Goal: Task Accomplishment & Management: Use online tool/utility

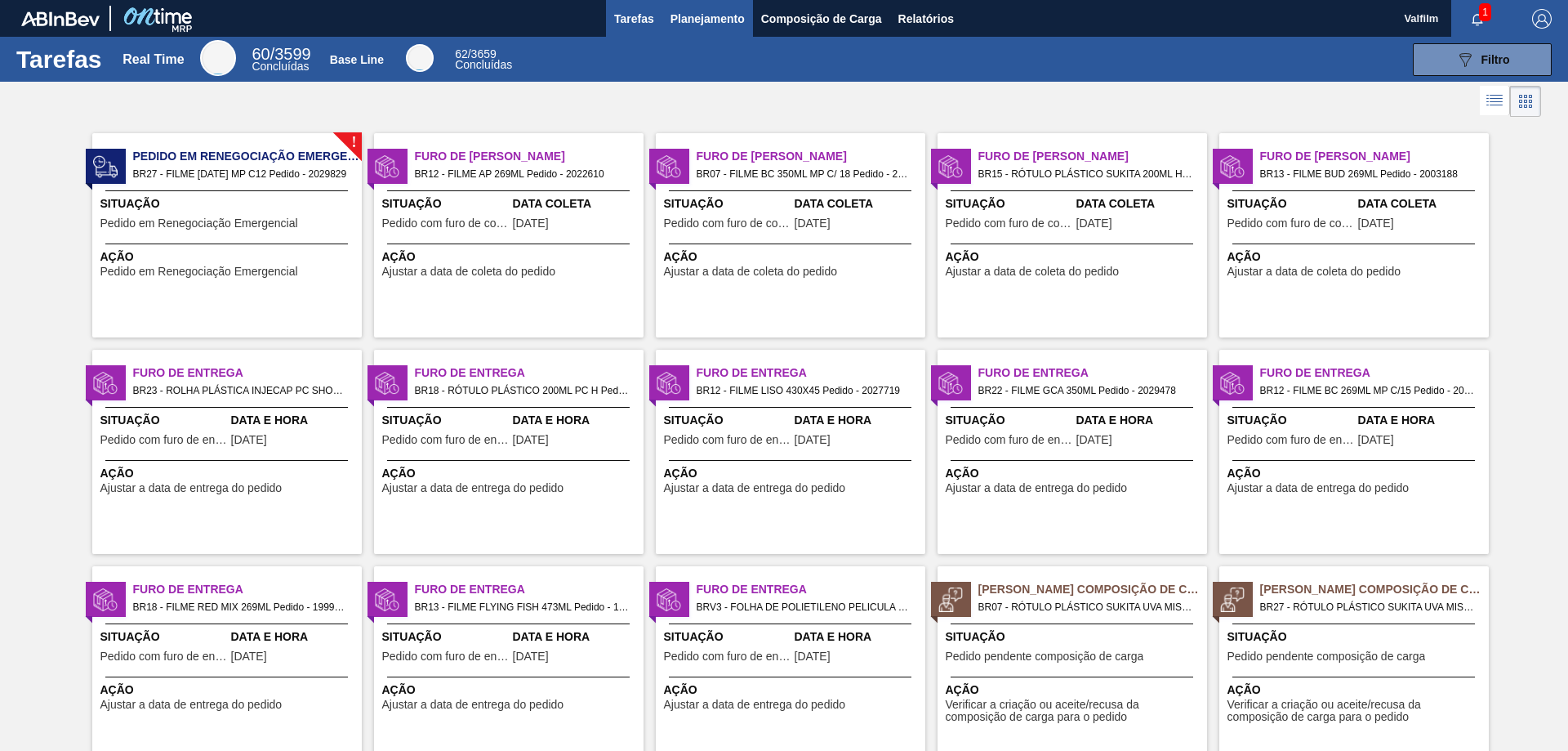
click at [687, 17] on span "Planejamento" at bounding box center [707, 19] width 74 height 20
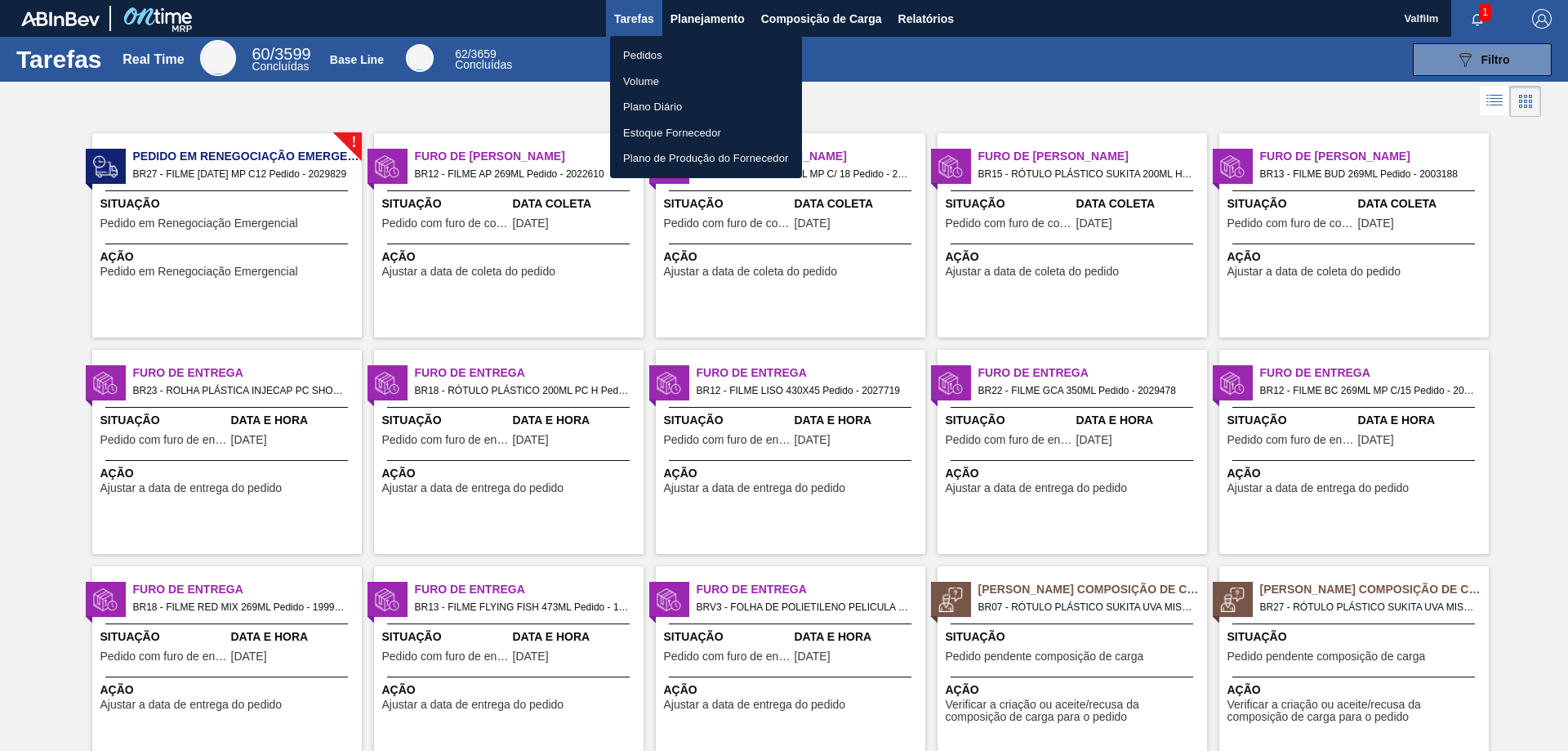
click at [637, 54] on li "Pedidos" at bounding box center [705, 55] width 192 height 27
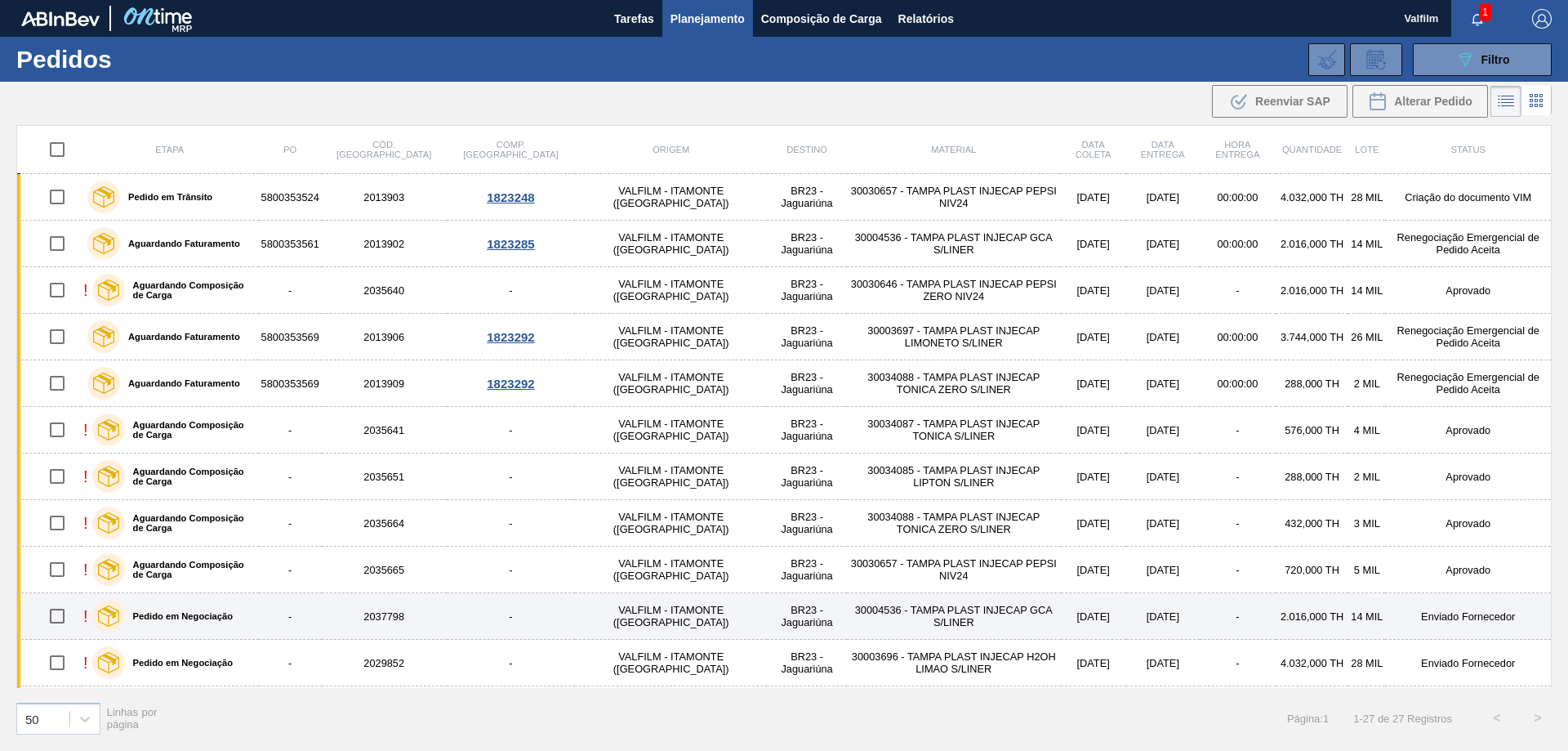
click at [1479, 614] on td "Enviado Fornecedor" at bounding box center [1468, 616] width 165 height 46
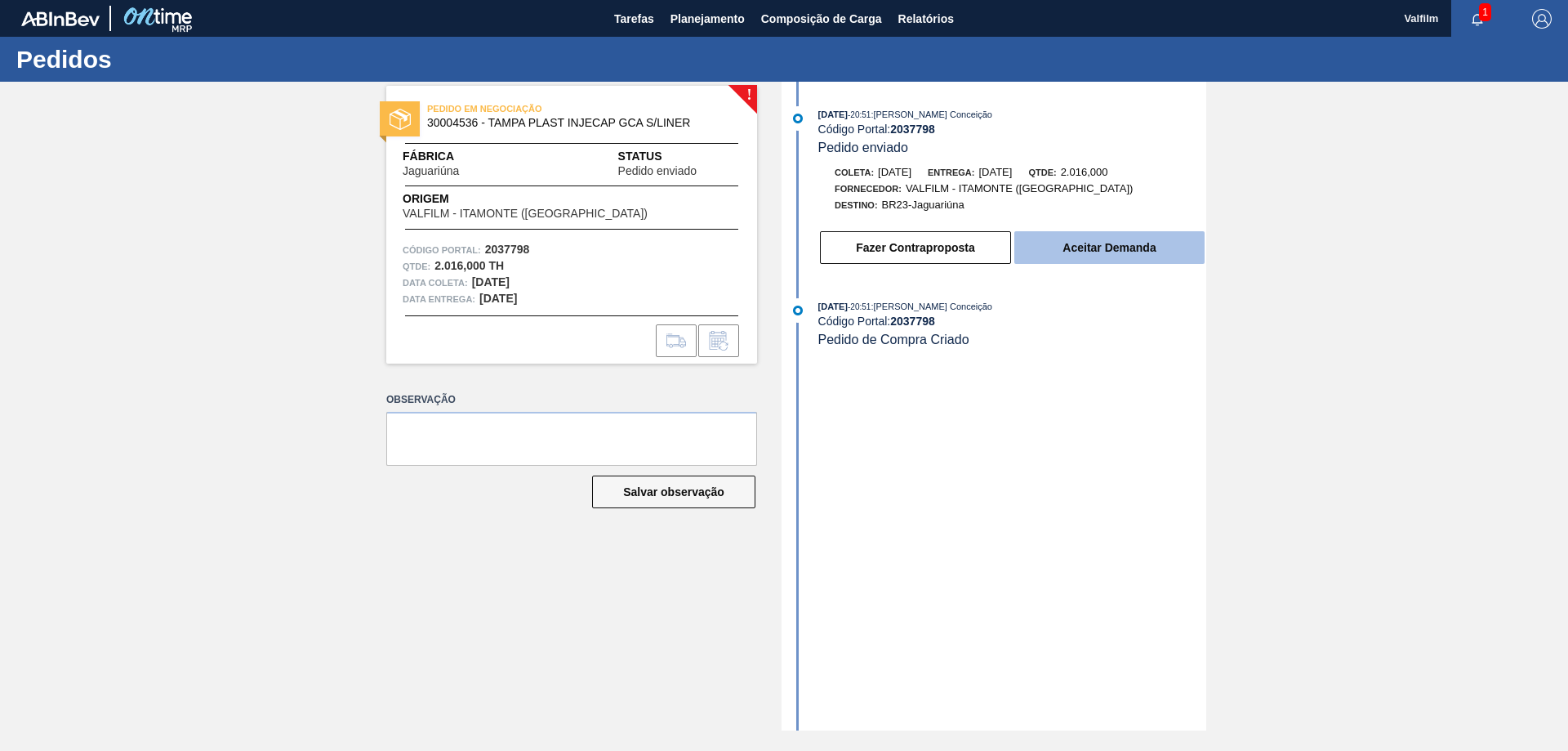
click at [1082, 247] on button "Aceitar Demanda" at bounding box center [1109, 247] width 190 height 33
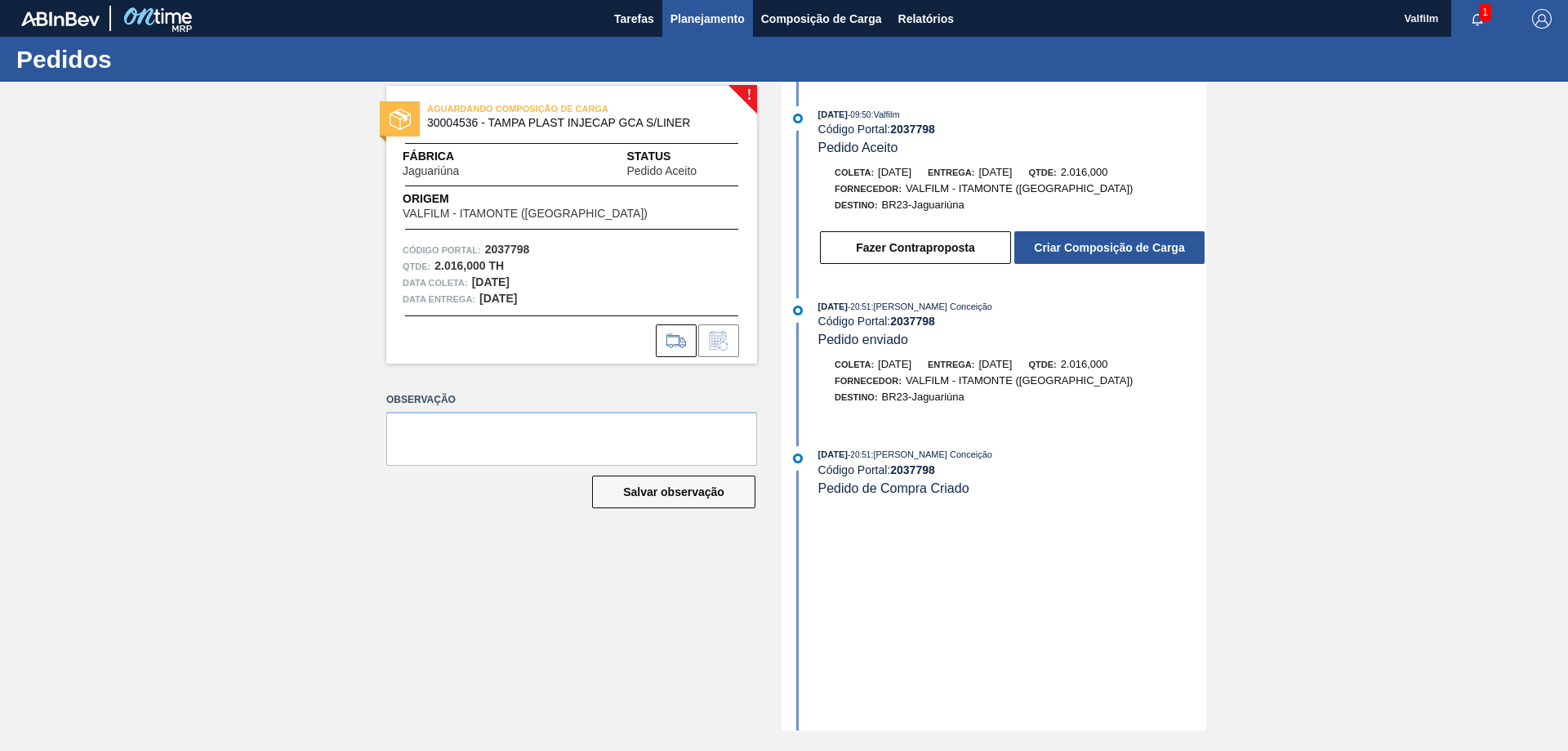
click at [681, 27] on span "Planejamento" at bounding box center [707, 19] width 74 height 20
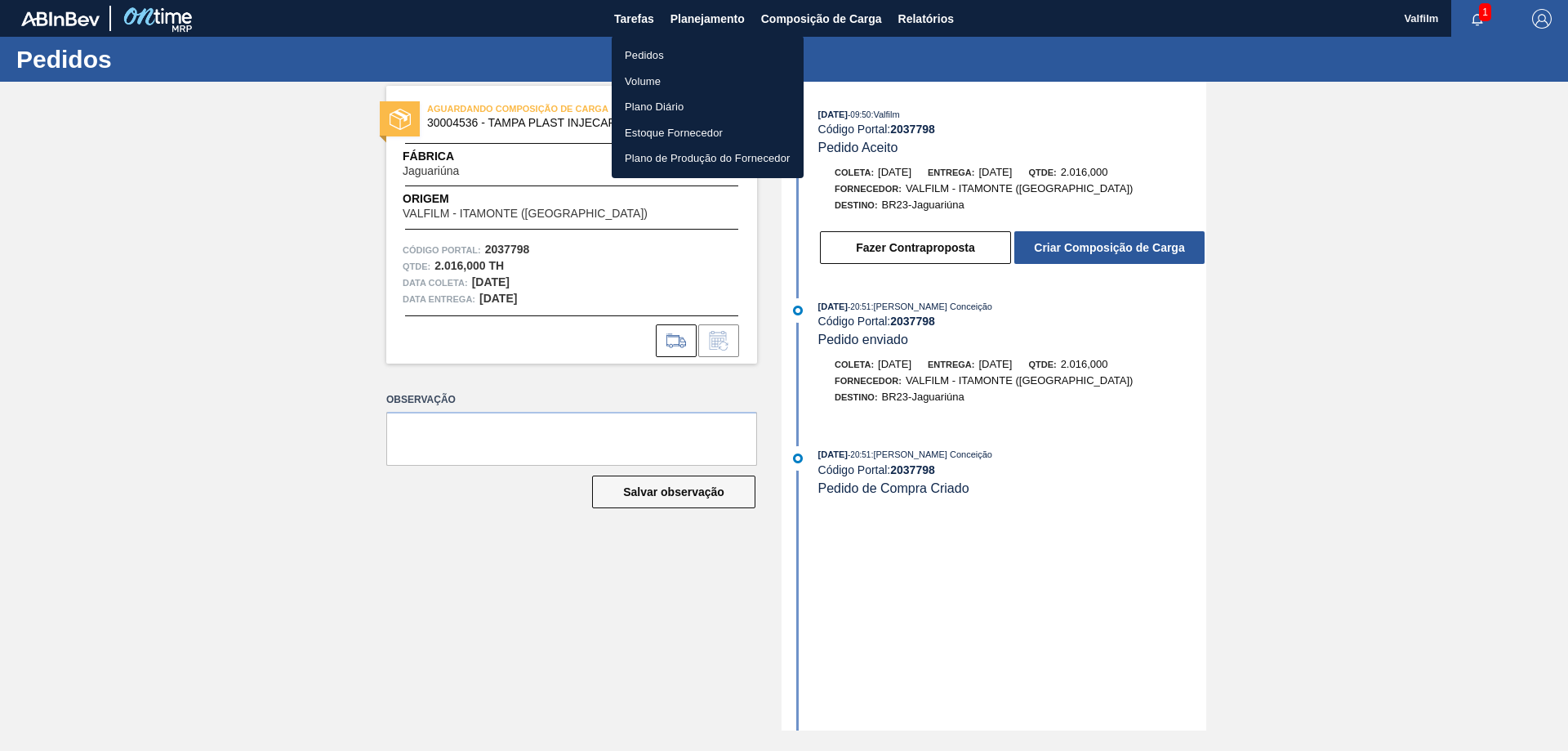
click at [667, 50] on li "Pedidos" at bounding box center [707, 55] width 192 height 27
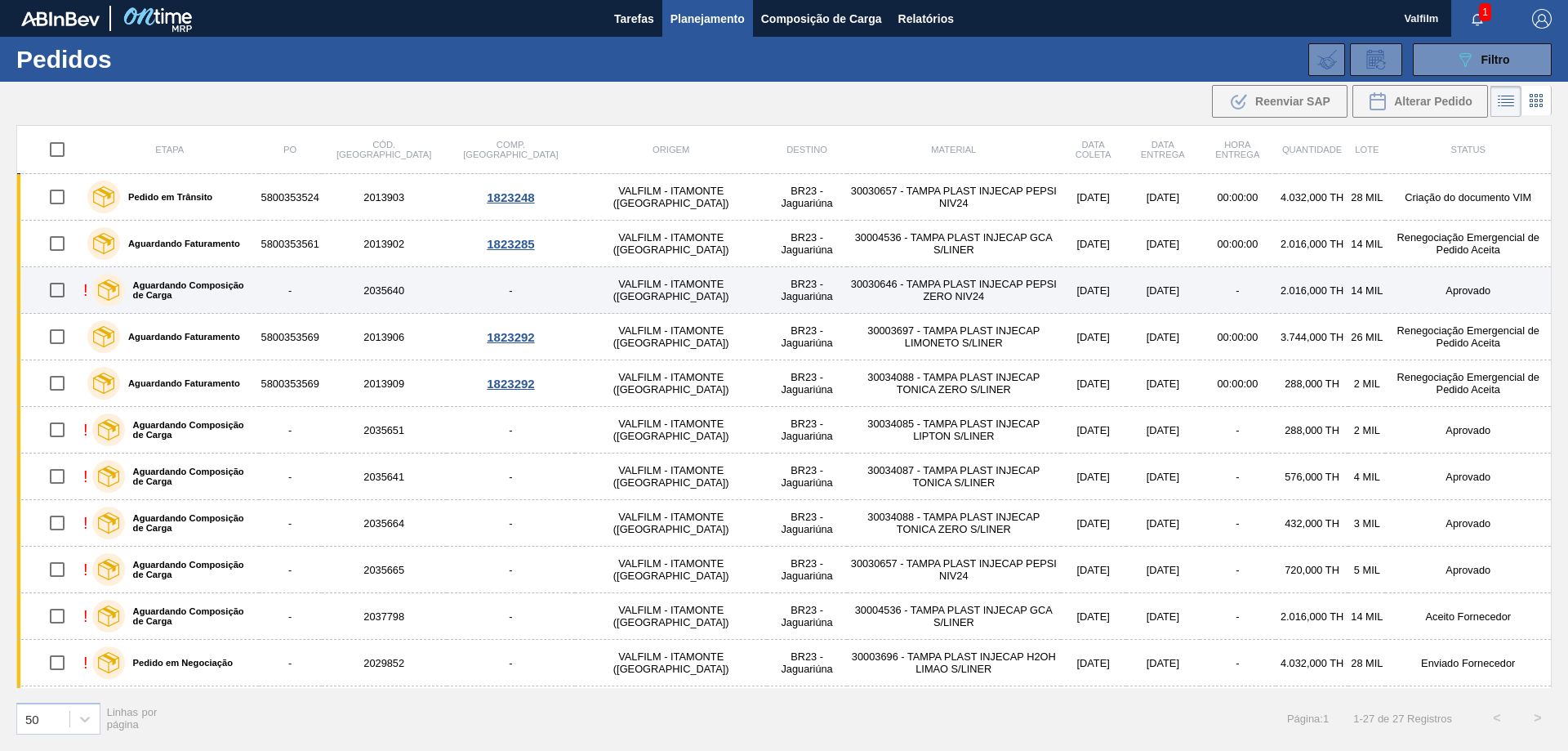
click at [1478, 290] on td "Aprovado" at bounding box center [1468, 290] width 165 height 46
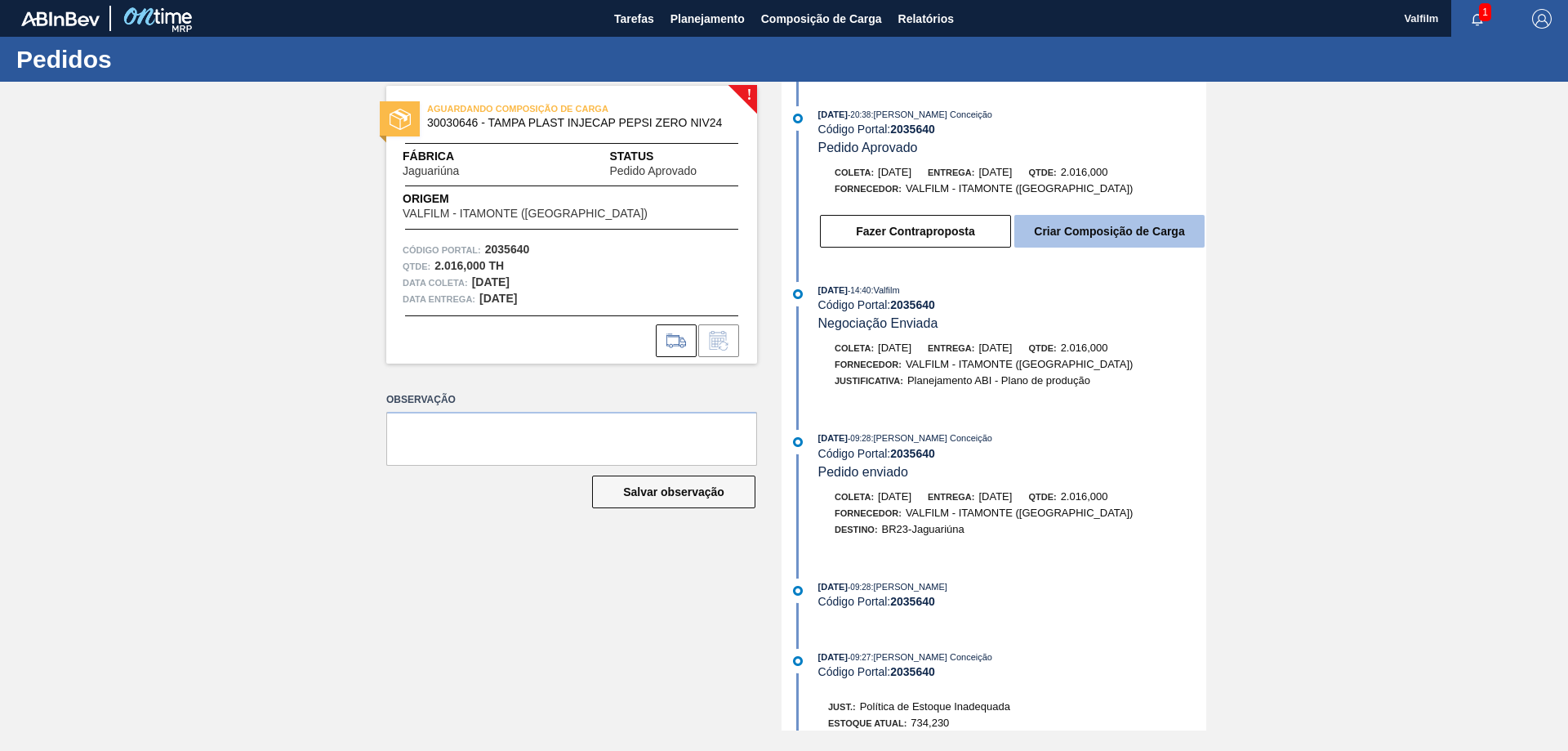
click at [1111, 234] on button "Criar Composição de Carga" at bounding box center [1109, 231] width 190 height 33
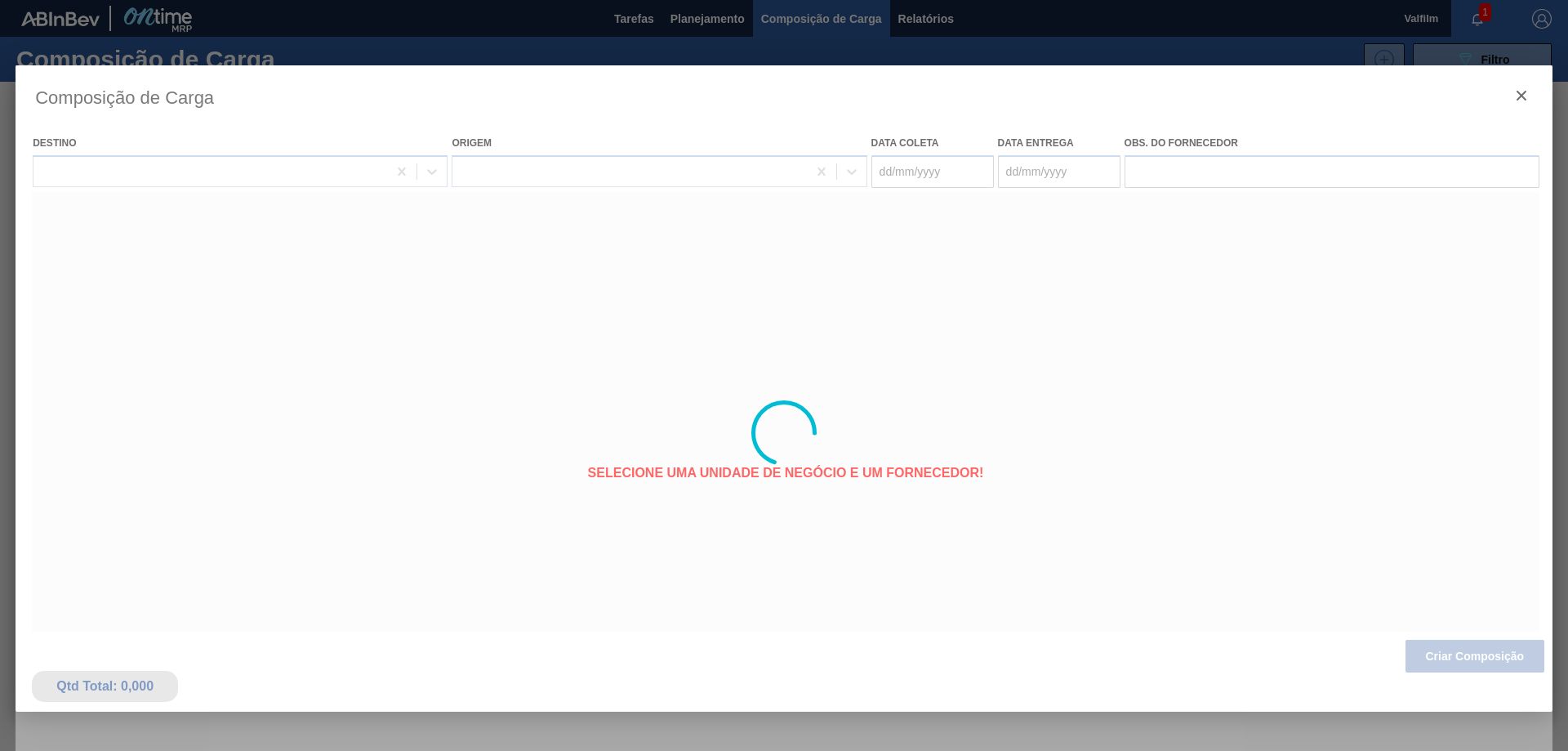
type coleta "[DATE]"
type entrega "[DATE]"
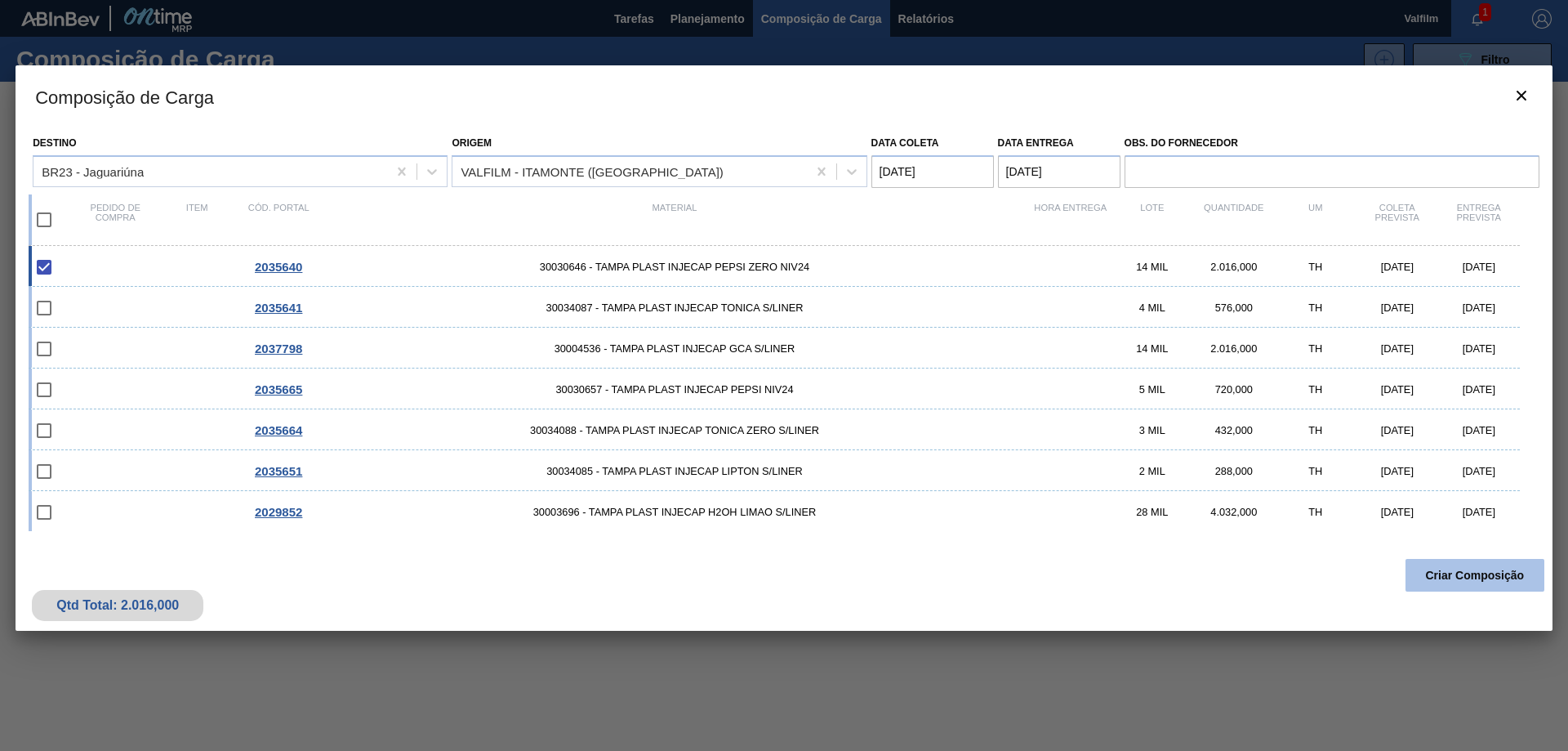
click at [1480, 575] on button "Criar Composição" at bounding box center [1474, 575] width 139 height 33
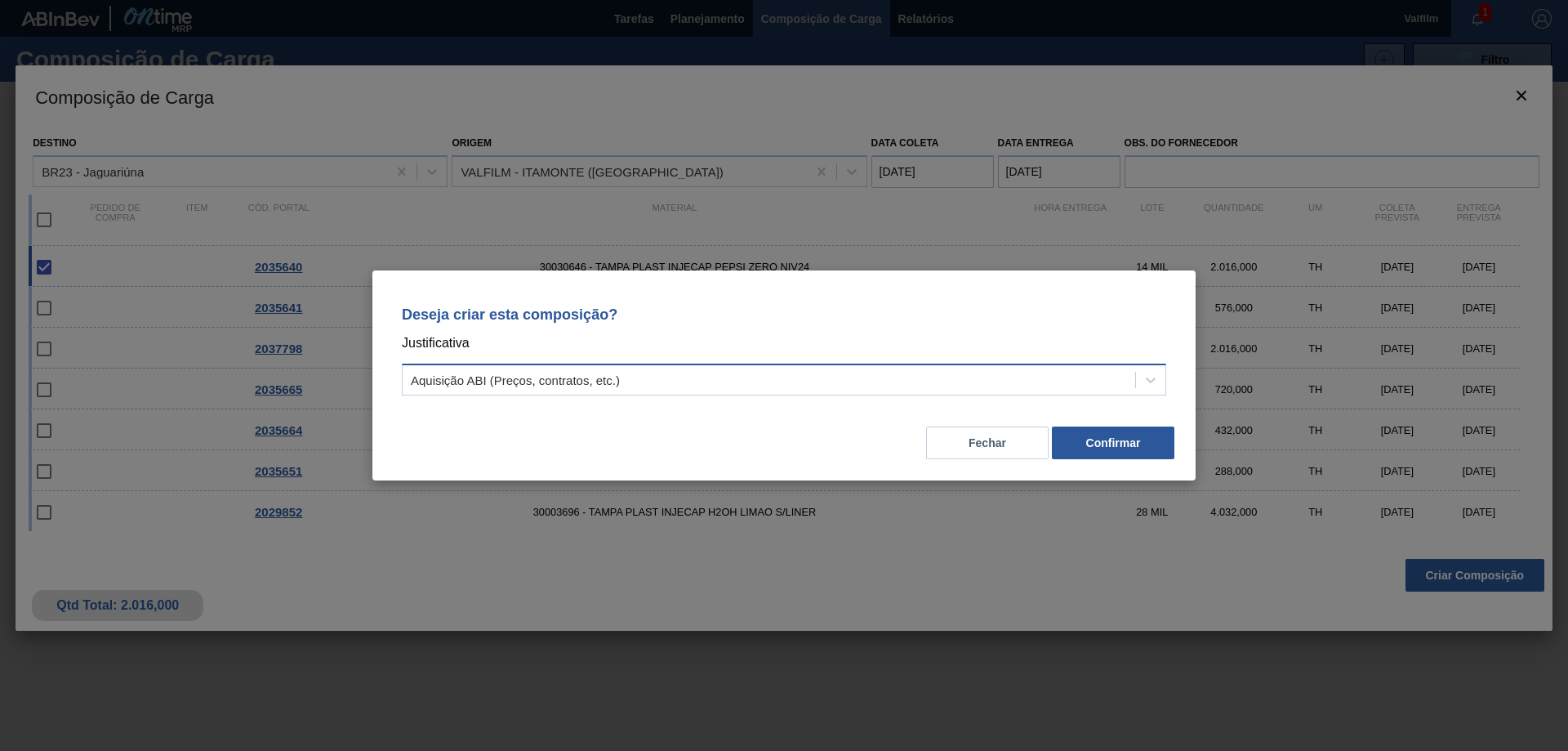
click at [718, 389] on div "Aquisição ABI (Preços, contratos, etc.)" at bounding box center [769, 380] width 733 height 24
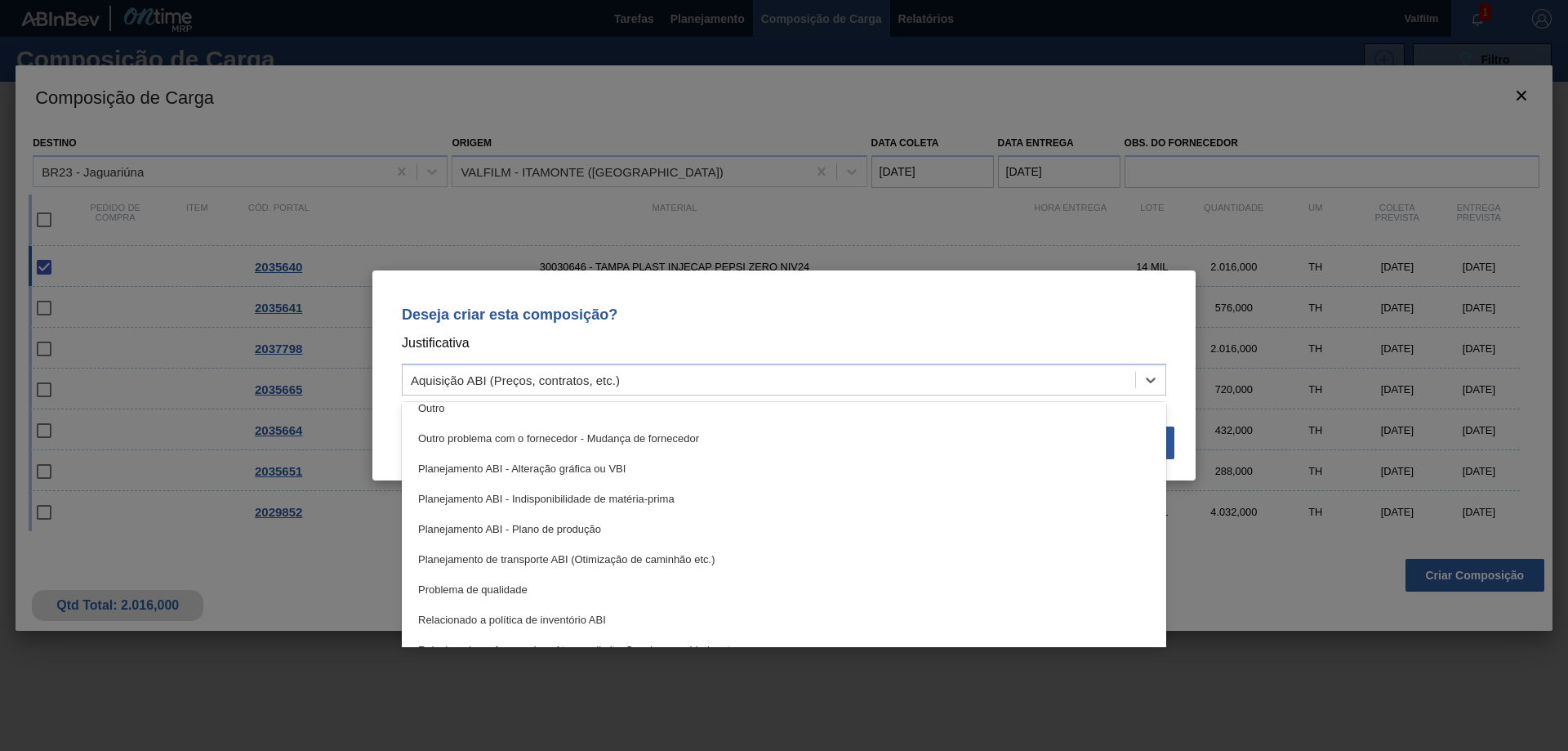
scroll to position [245, 0]
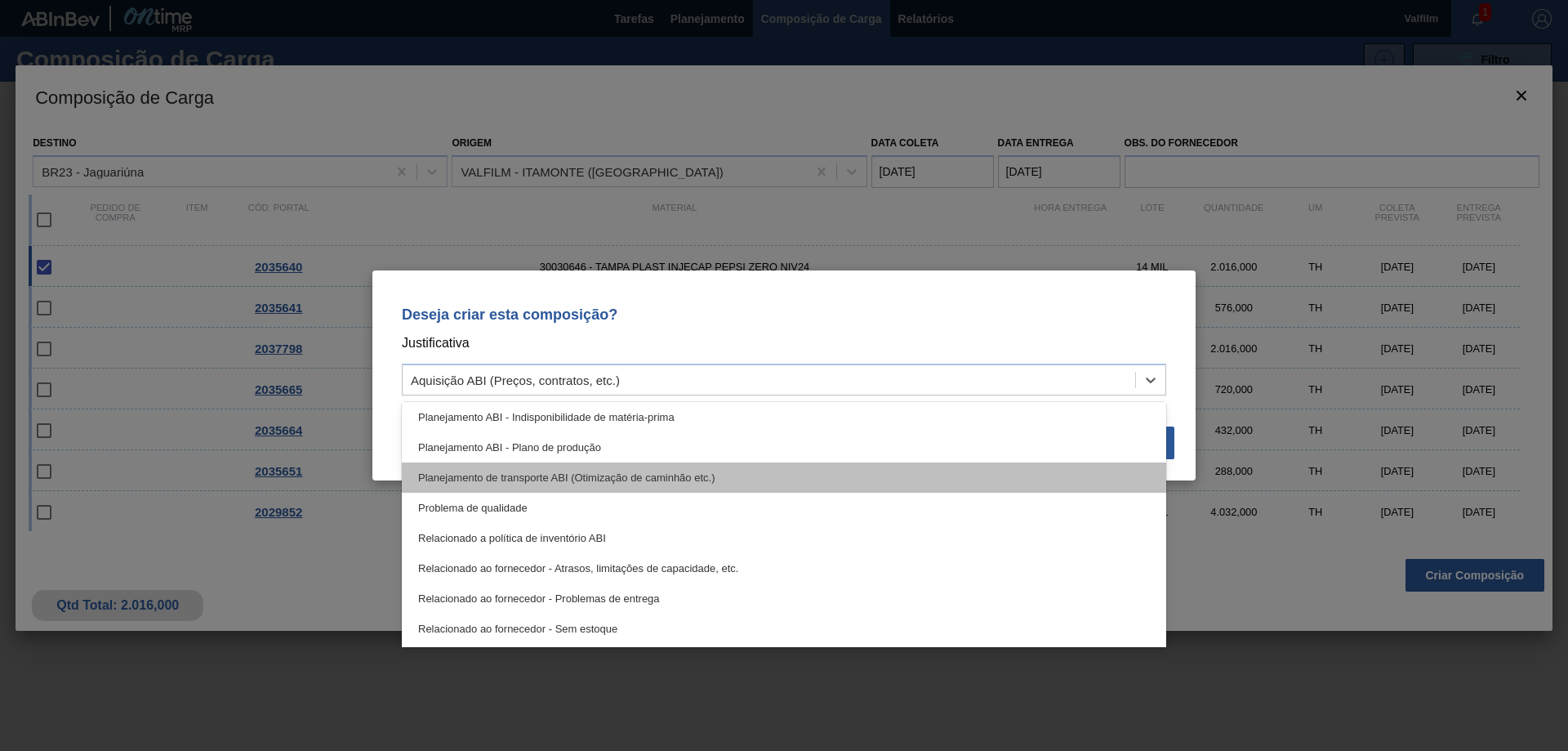
click at [667, 481] on div "Planejamento de transporte ABI (Otimização de caminhão etc.)" at bounding box center [784, 477] width 764 height 31
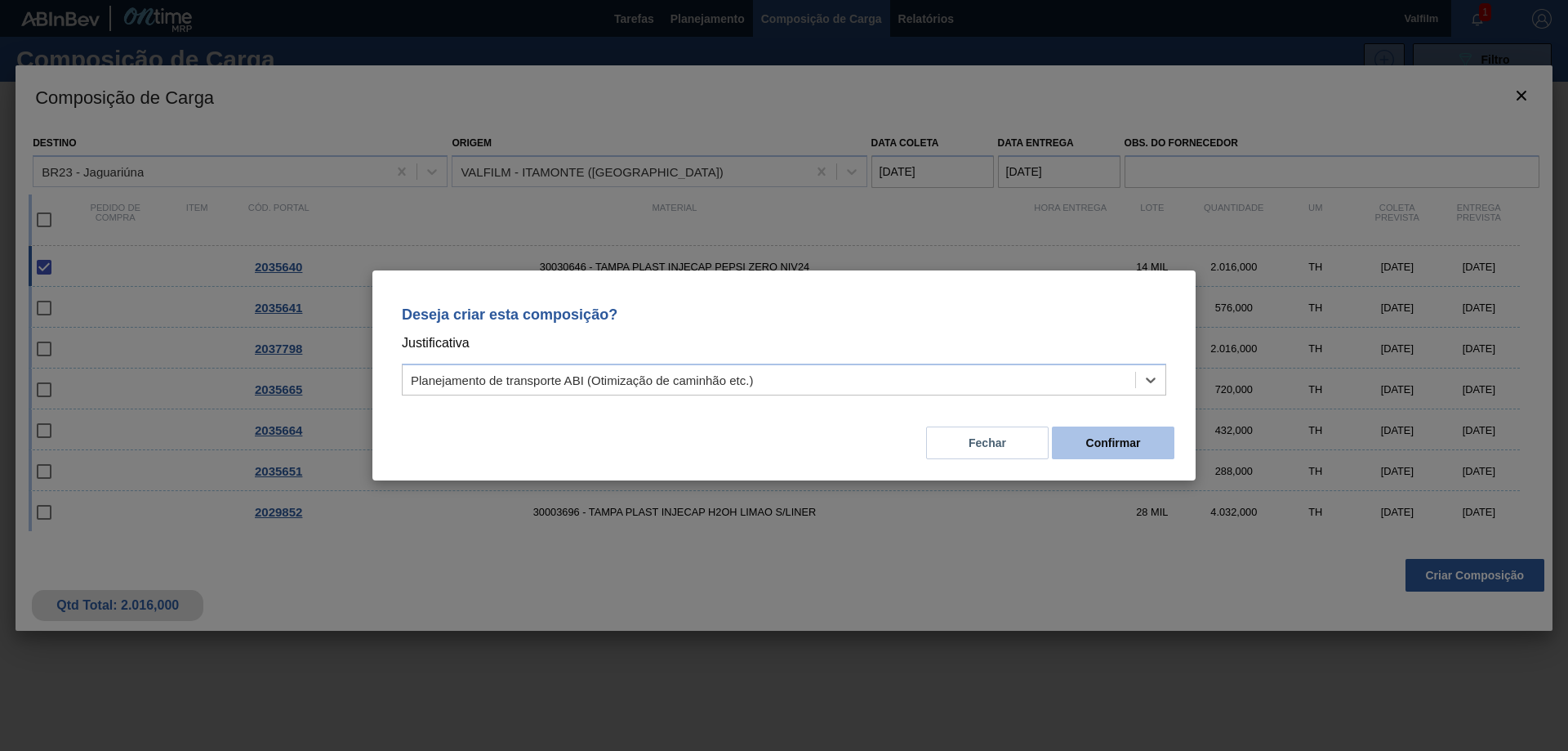
click at [1109, 448] on button "Confirmar" at bounding box center [1113, 443] width 122 height 33
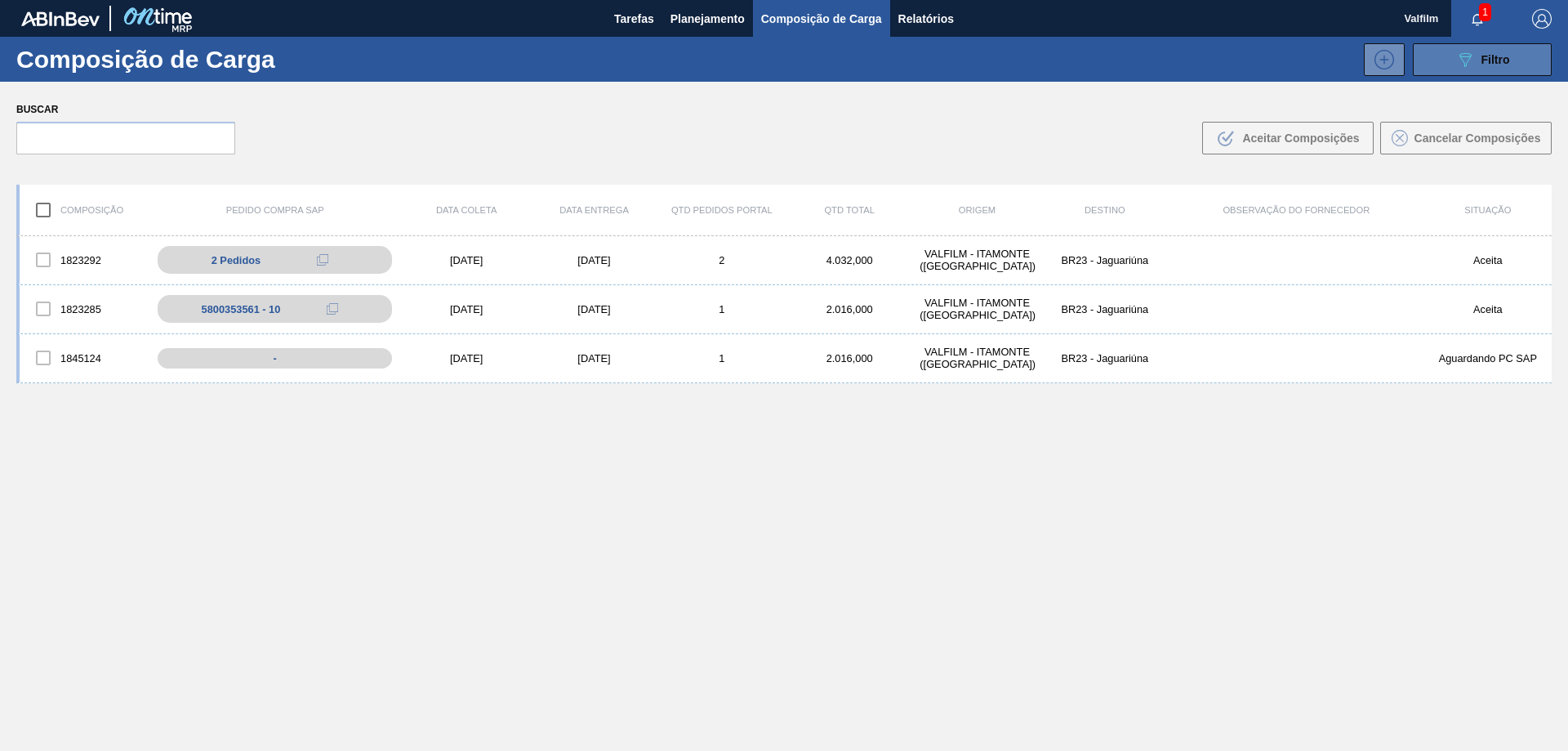
click at [1449, 45] on button "089F7B8B-B2A5-4AFE-B5C0-19BA573D28AC Filtro" at bounding box center [1481, 59] width 139 height 33
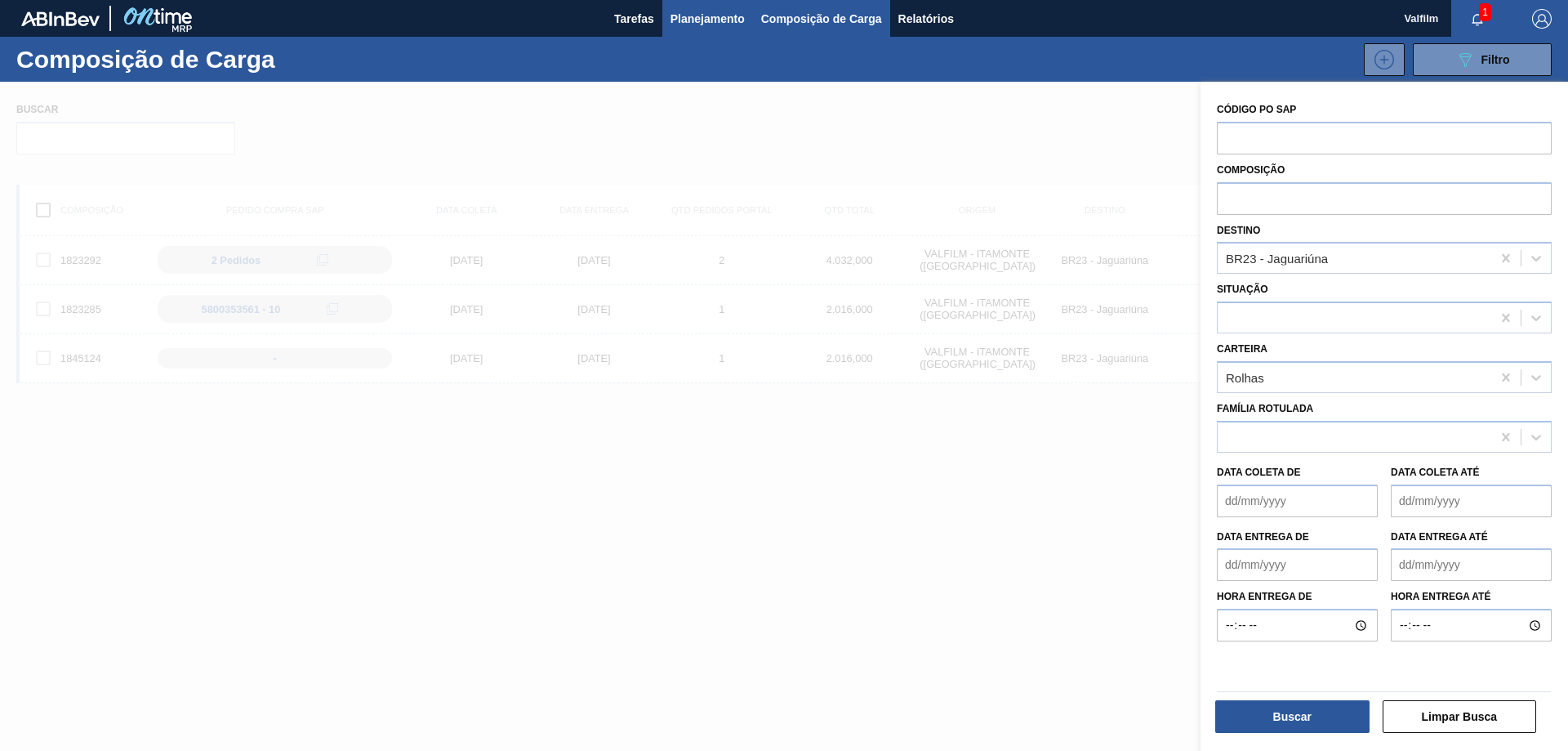
click at [705, 17] on span "Planejamento" at bounding box center [707, 19] width 74 height 20
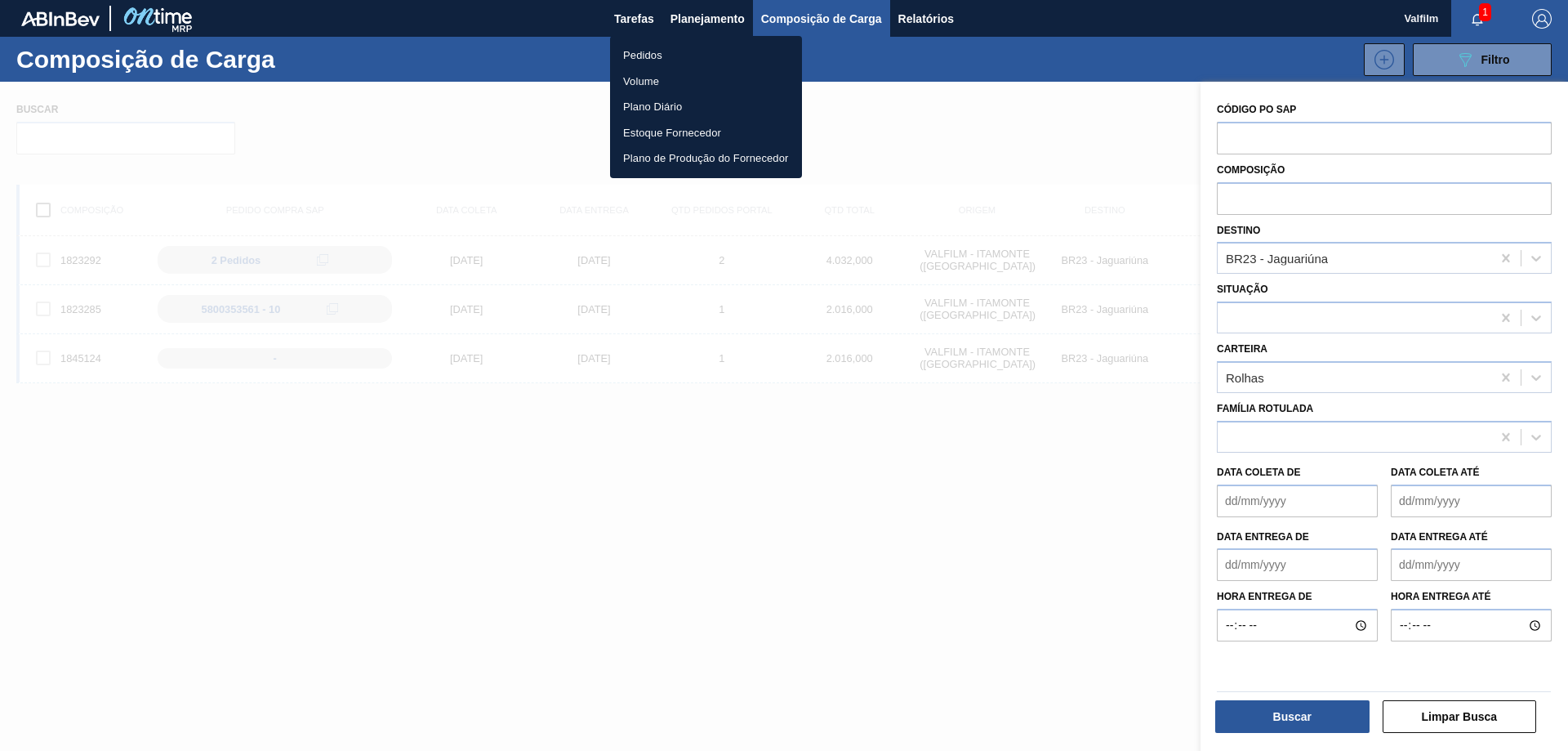
click at [667, 49] on li "Pedidos" at bounding box center [705, 55] width 192 height 27
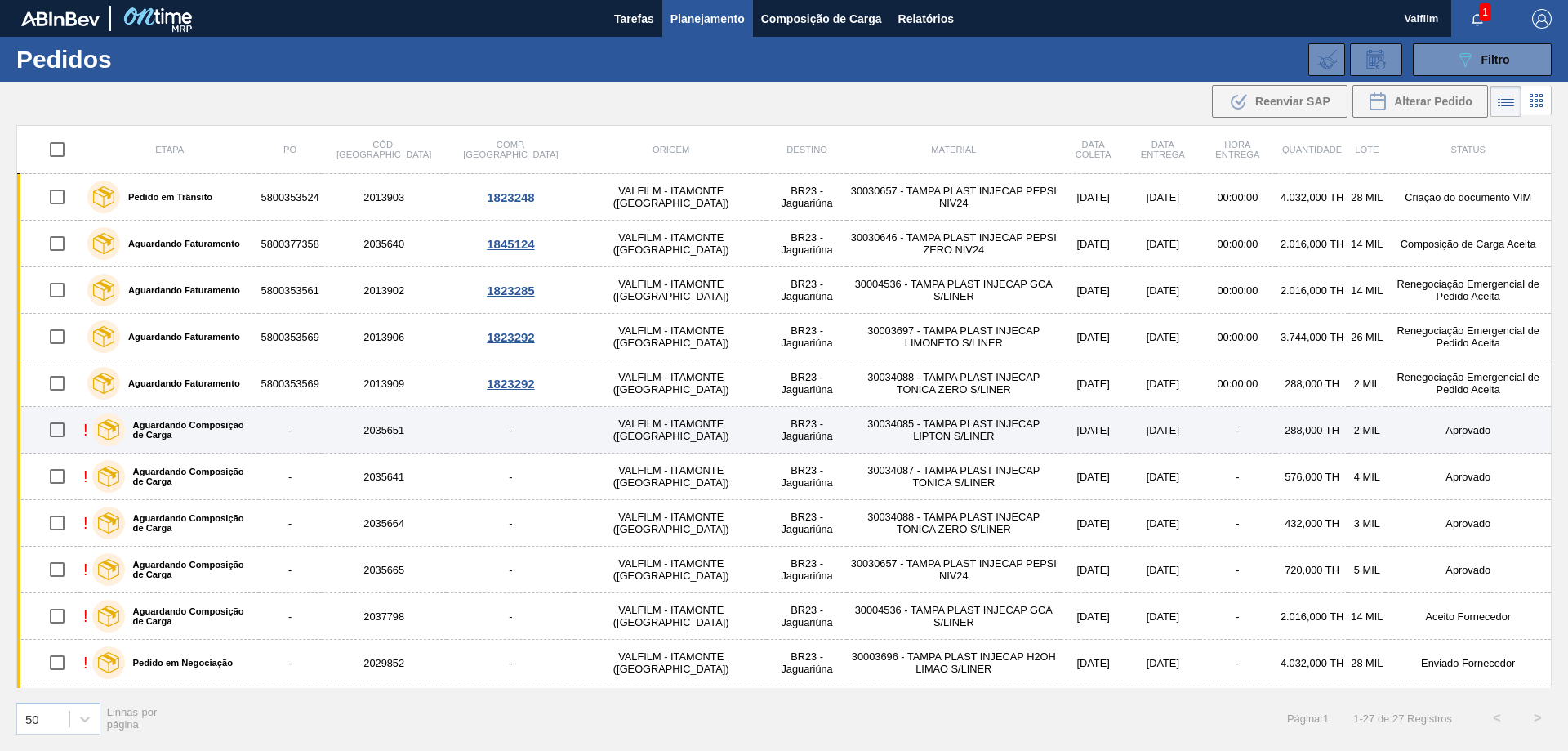
click at [1200, 426] on td "-" at bounding box center [1237, 430] width 76 height 46
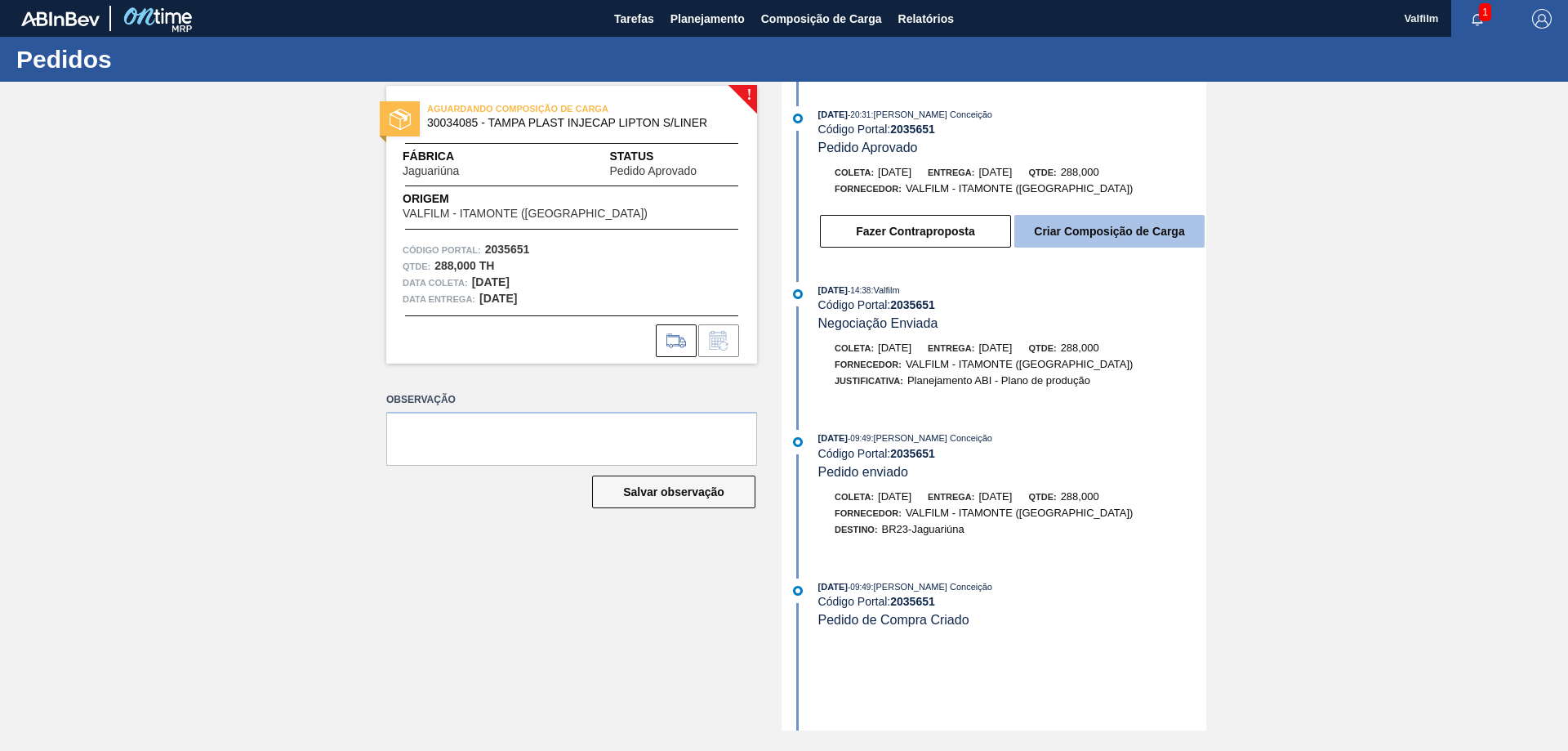
click at [1073, 235] on button "Criar Composição de Carga" at bounding box center [1109, 231] width 190 height 33
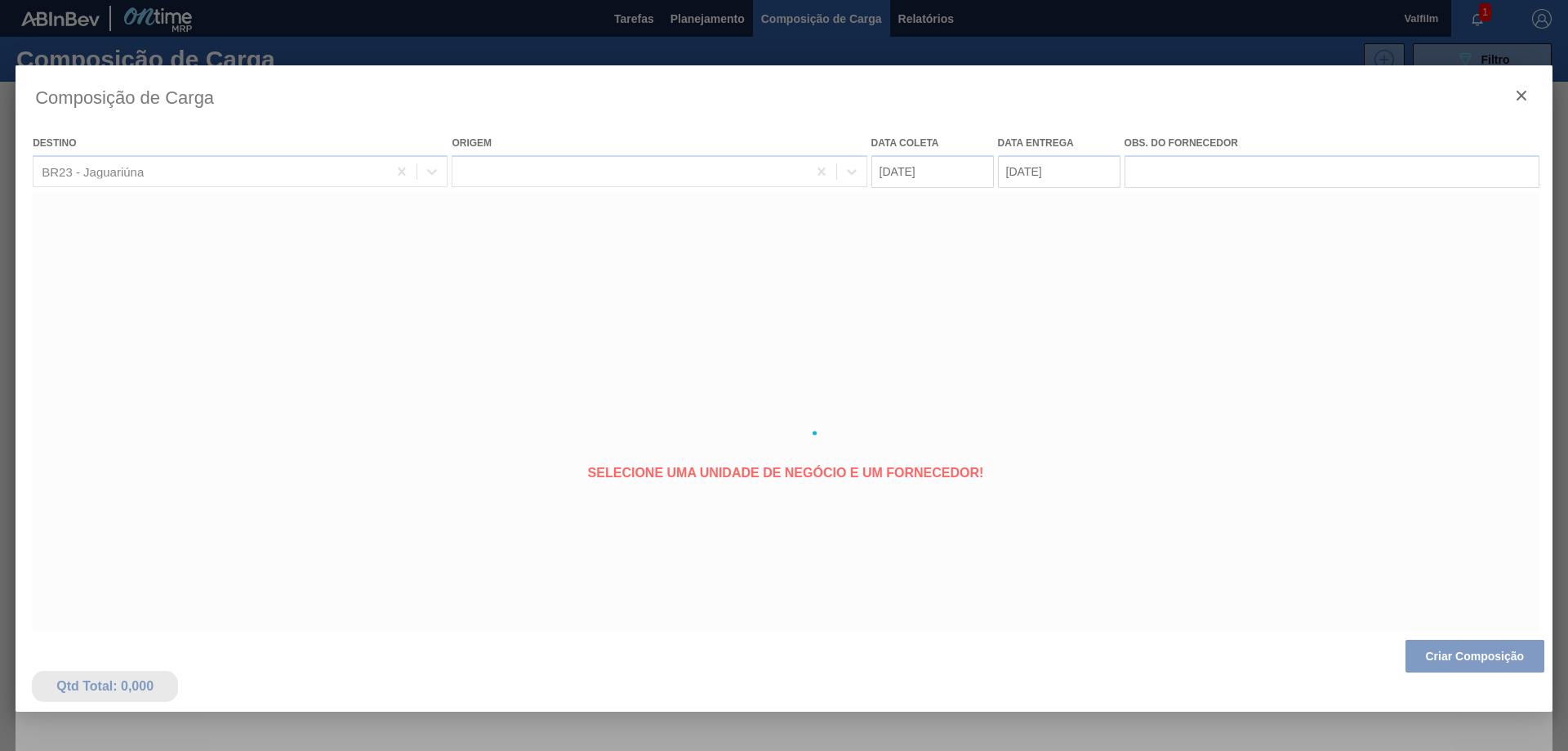
type coleta "[DATE]"
type entrega "[DATE]"
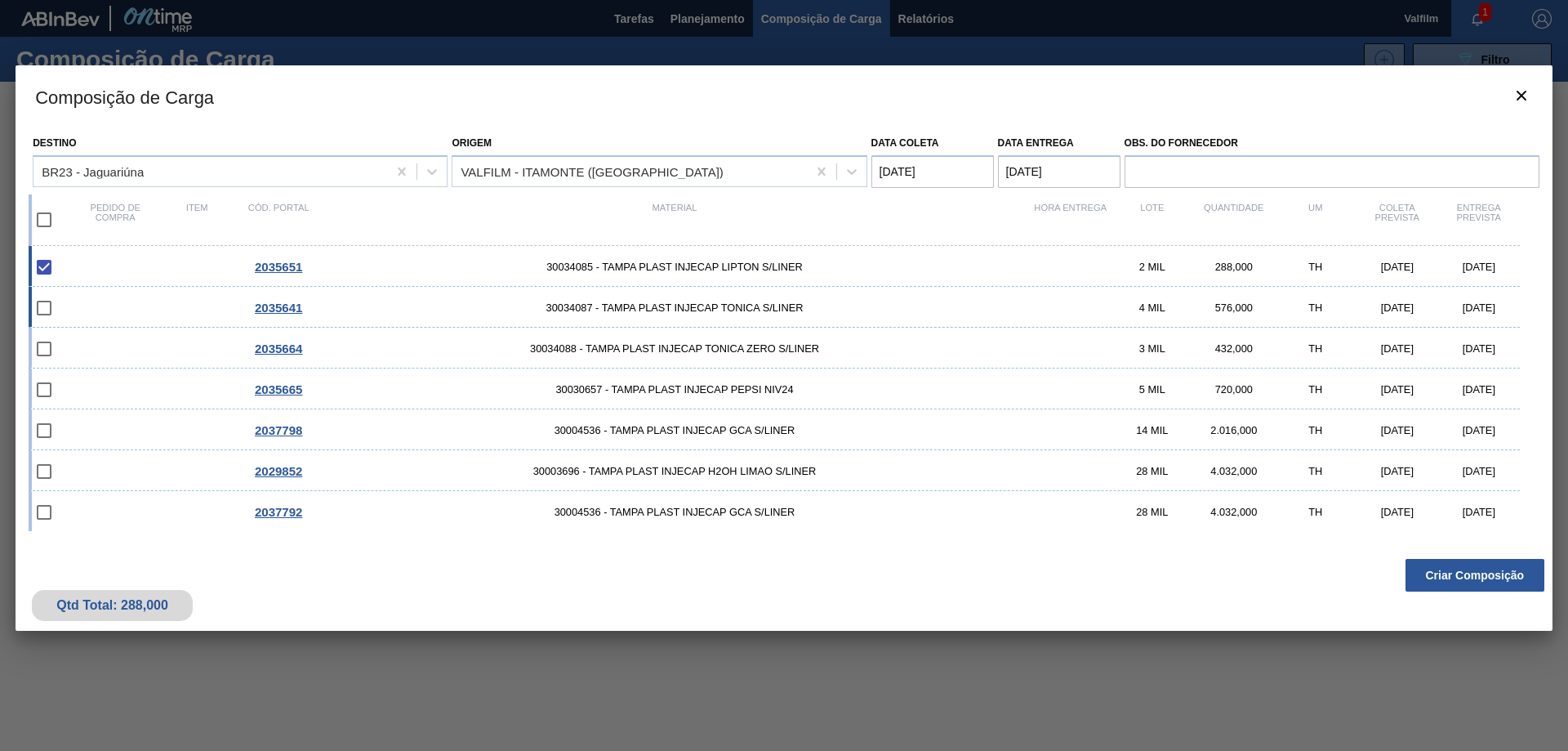
click at [861, 299] on div "2035641 30034087 - TAMPA PLAST INJECAP TONICA S/LINER 4 MIL 576,000 TH 02/10/20…" at bounding box center [774, 307] width 1491 height 40
checkbox input "true"
click at [852, 347] on span "30034088 - TAMPA PLAST INJECAP TONICA ZERO S/LINER" at bounding box center [674, 348] width 710 height 12
checkbox input "true"
click at [839, 393] on span "30030657 - TAMPA PLAST INJECAP PEPSI NIV24" at bounding box center [674, 389] width 710 height 12
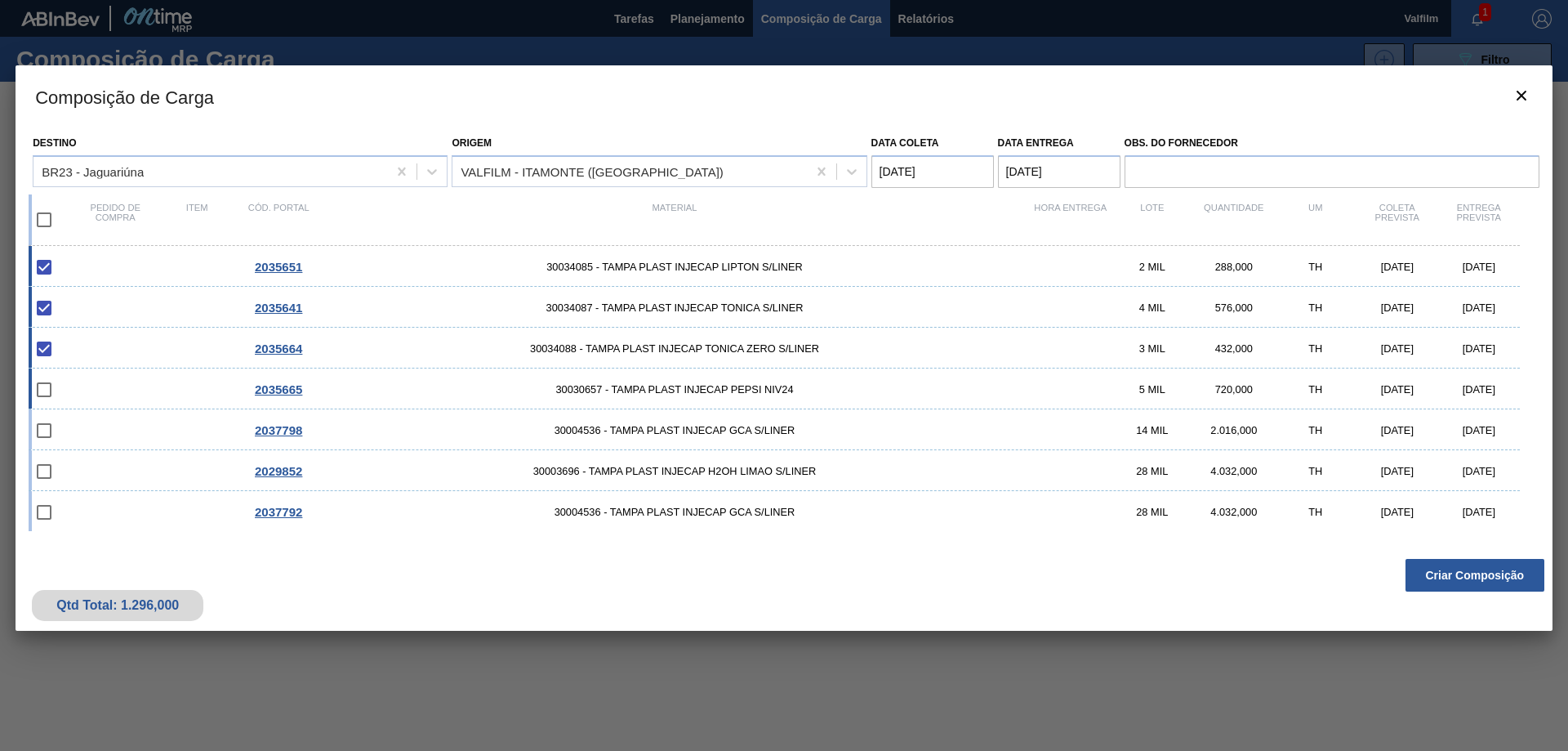
checkbox input "true"
click at [827, 426] on span "30004536 - TAMPA PLAST INJECAP GCA S/LINER" at bounding box center [674, 430] width 710 height 12
checkbox input "true"
click at [1487, 577] on button "Criar Composição" at bounding box center [1474, 575] width 139 height 33
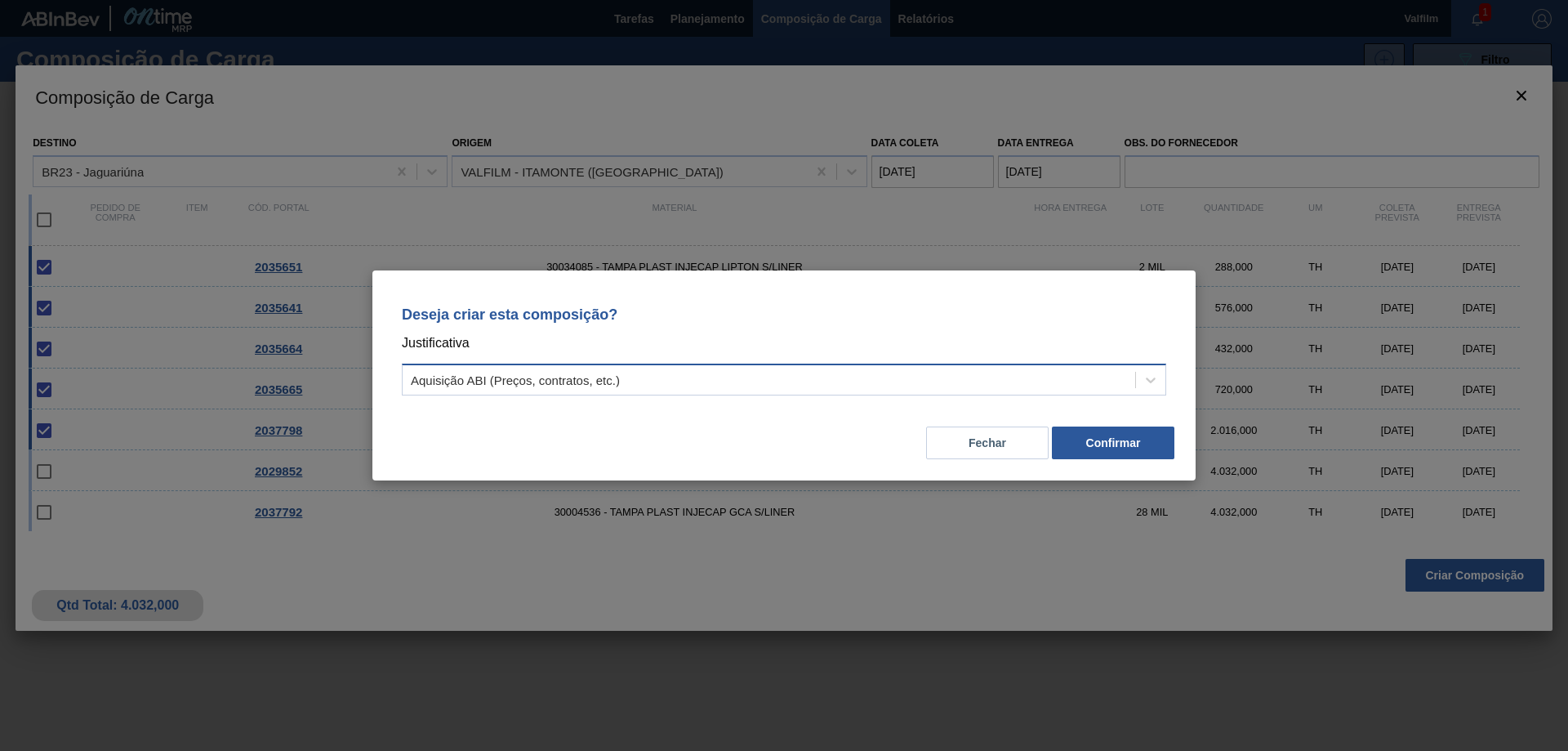
click at [934, 390] on div "Aquisição ABI (Preços, contratos, etc.)" at bounding box center [769, 380] width 733 height 24
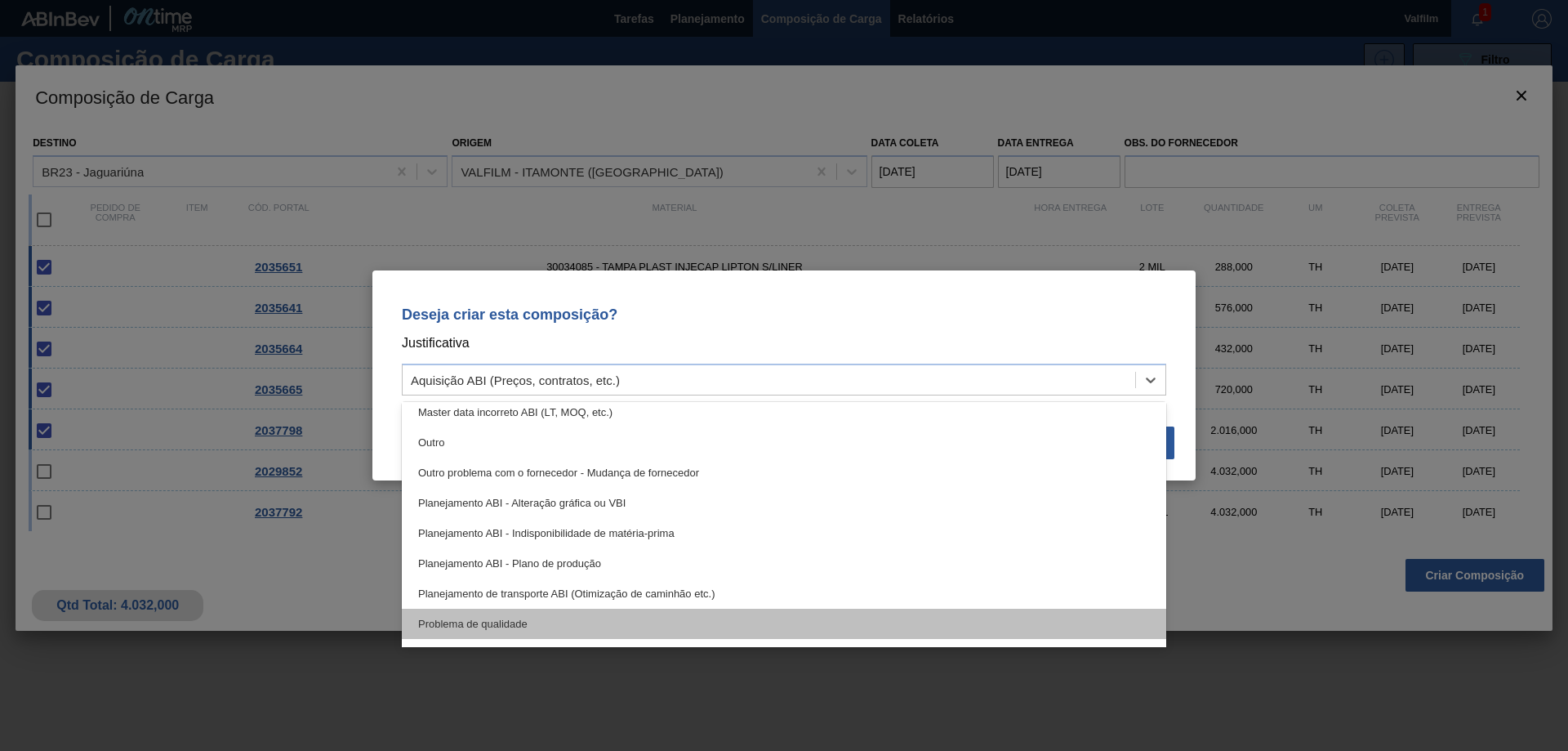
scroll to position [306, 0]
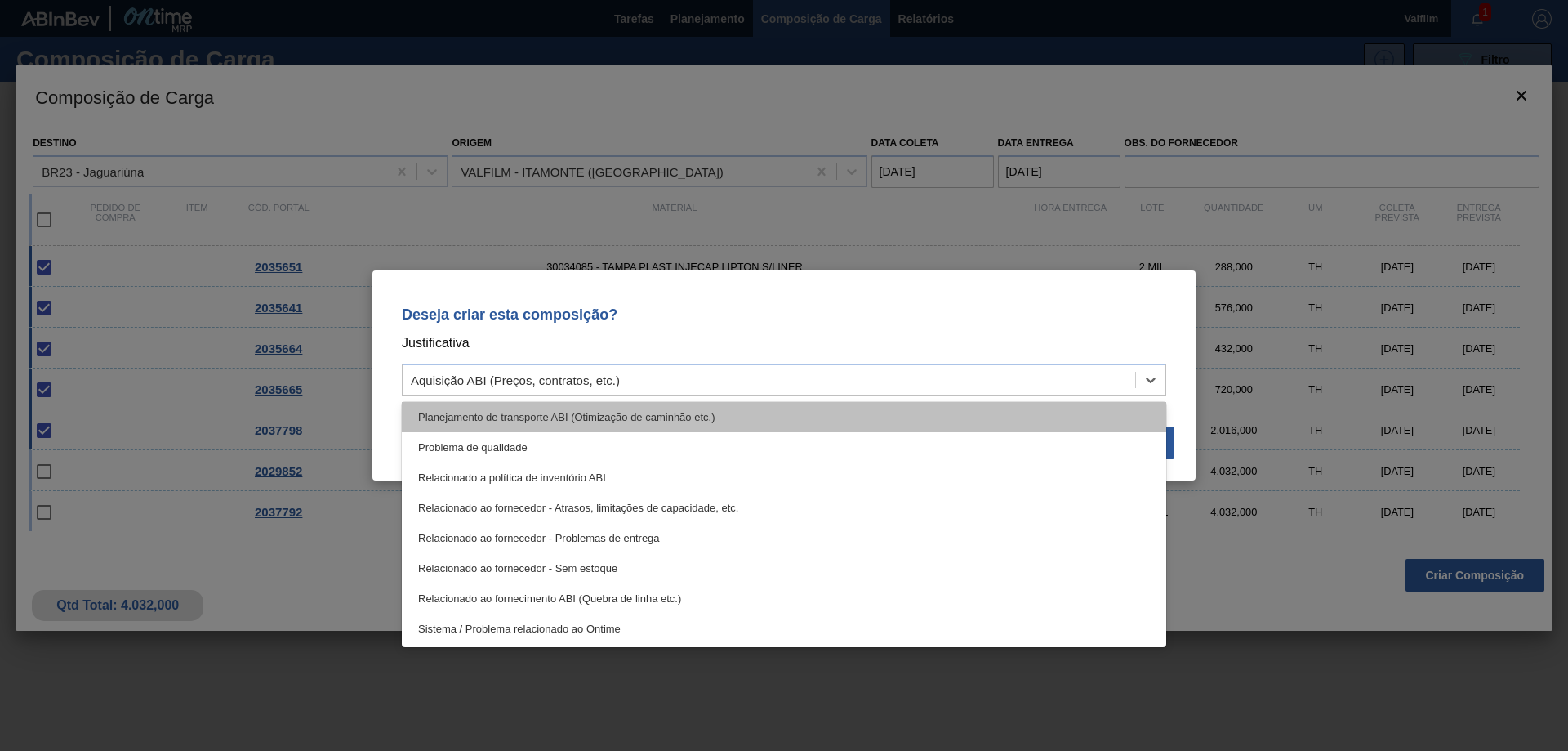
click at [672, 412] on div "Planejamento de transporte ABI (Otimização de caminhão etc.)" at bounding box center [784, 417] width 764 height 31
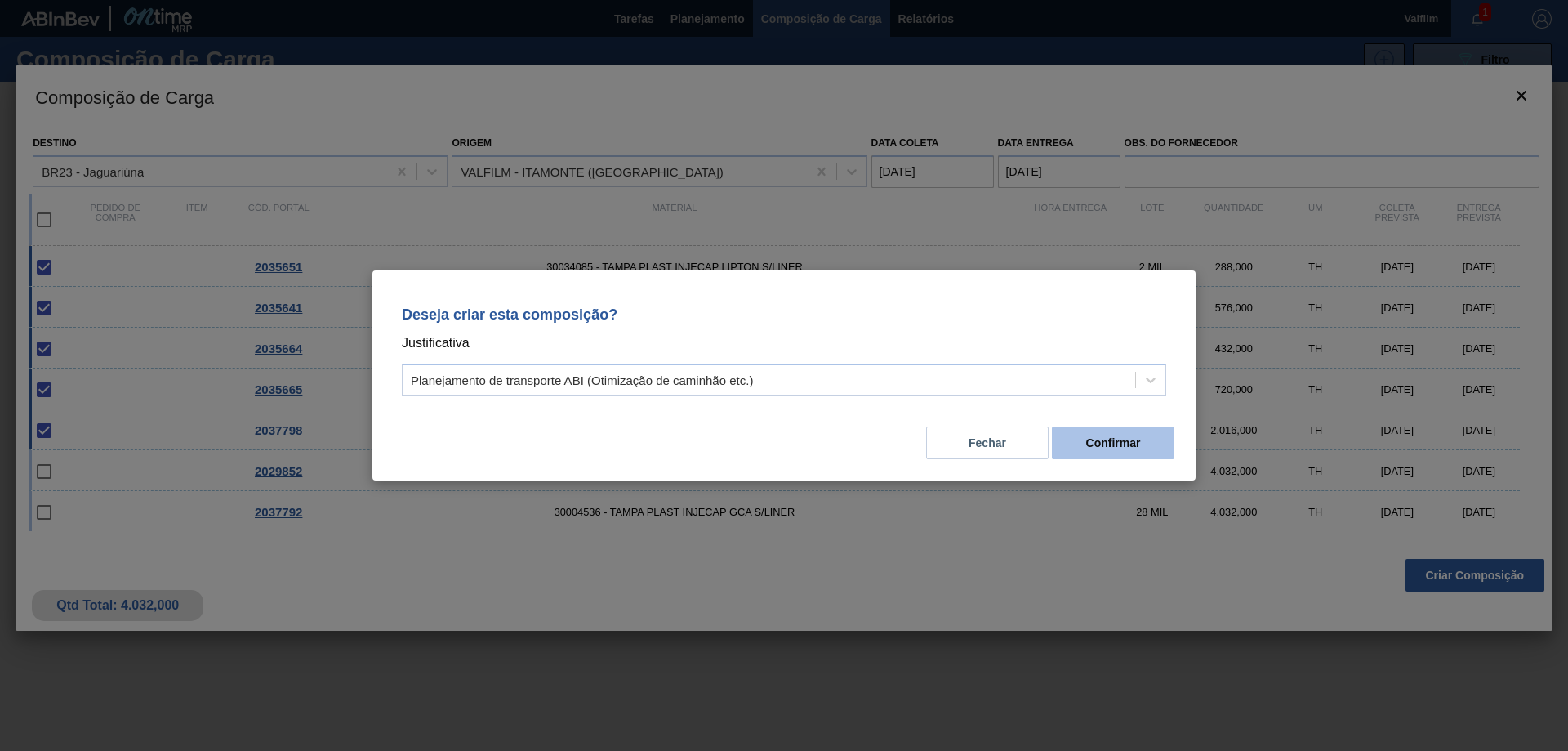
click at [1081, 443] on button "Confirmar" at bounding box center [1113, 443] width 122 height 33
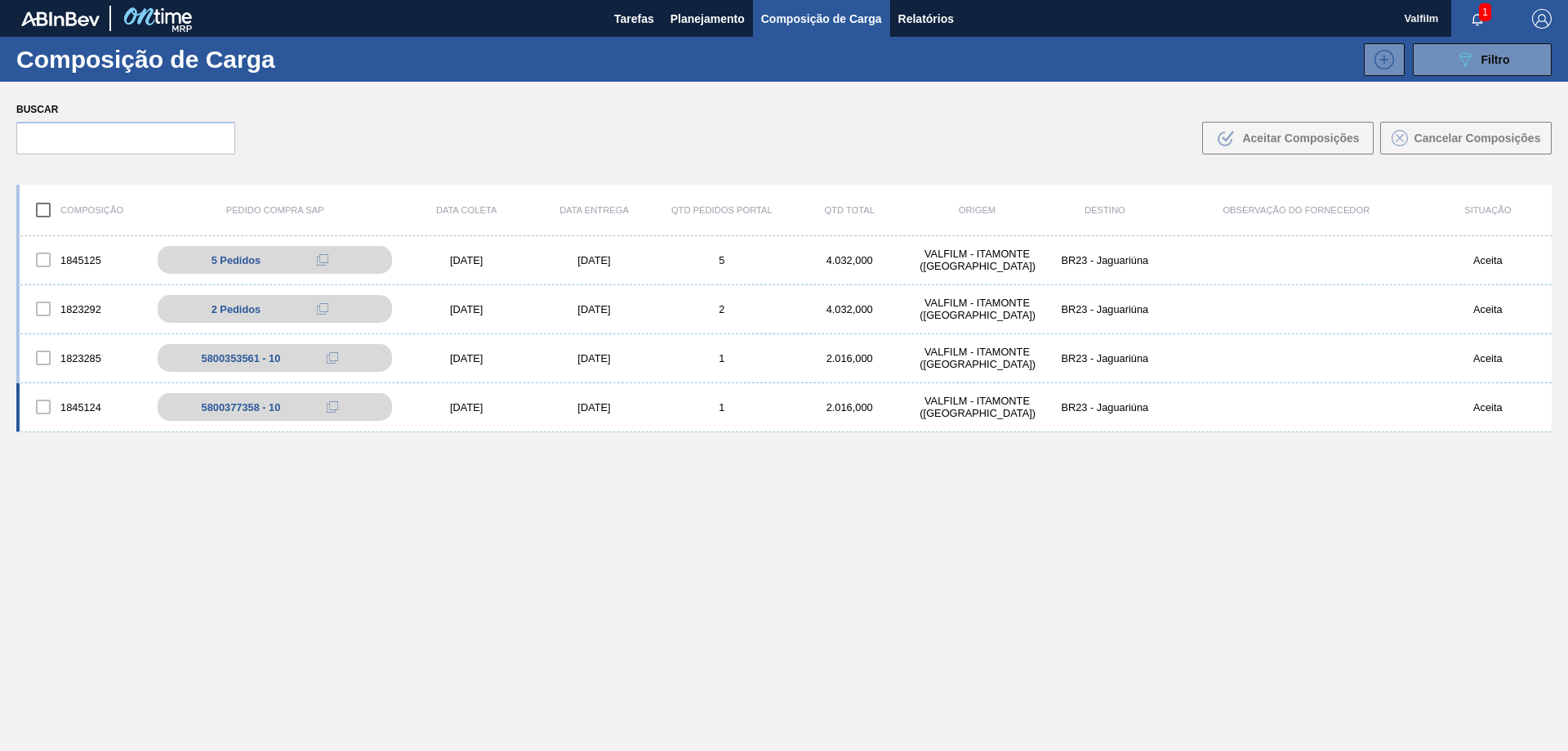
click at [577, 409] on div "[DATE]" at bounding box center [593, 407] width 127 height 12
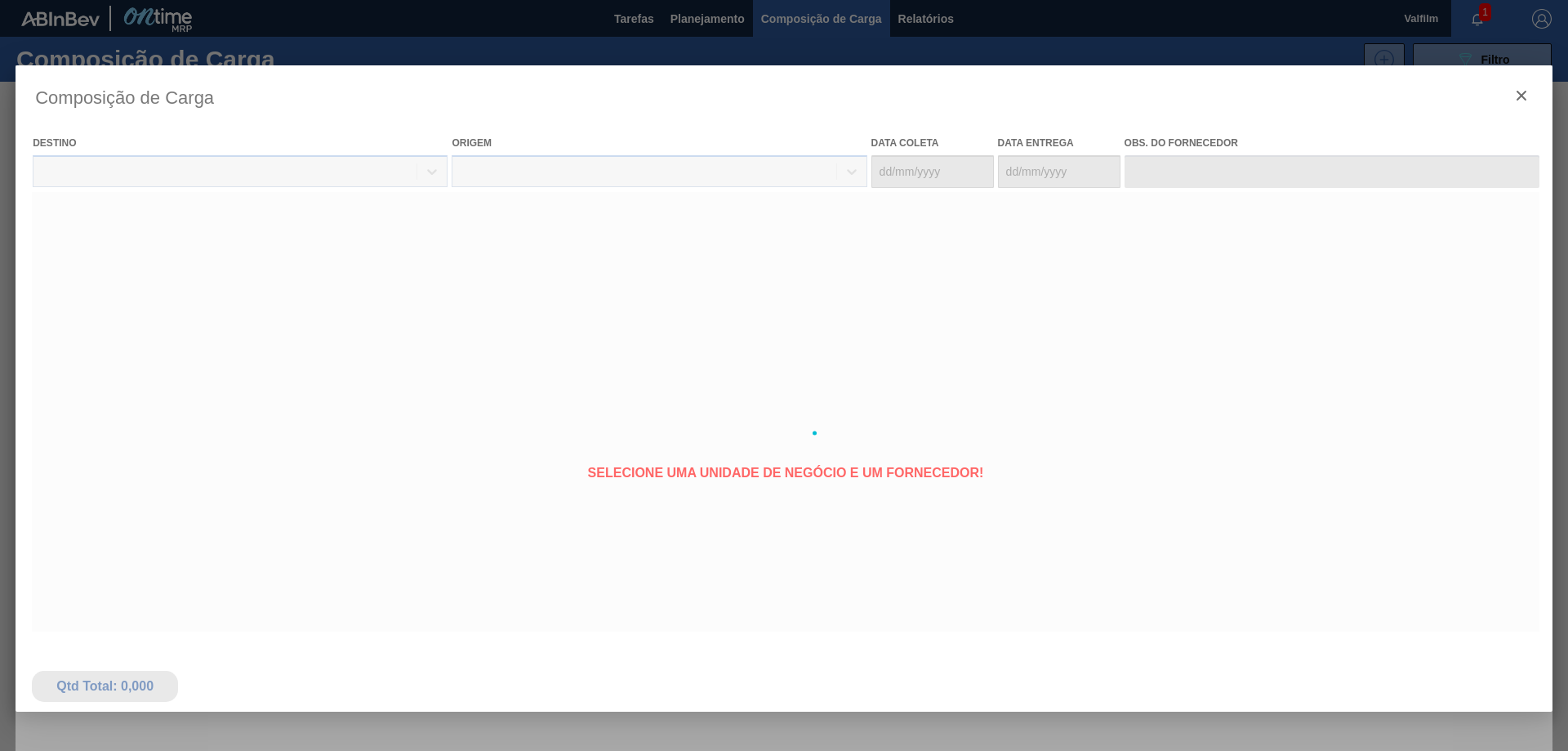
type coleta "[DATE]"
type entrega "[DATE]"
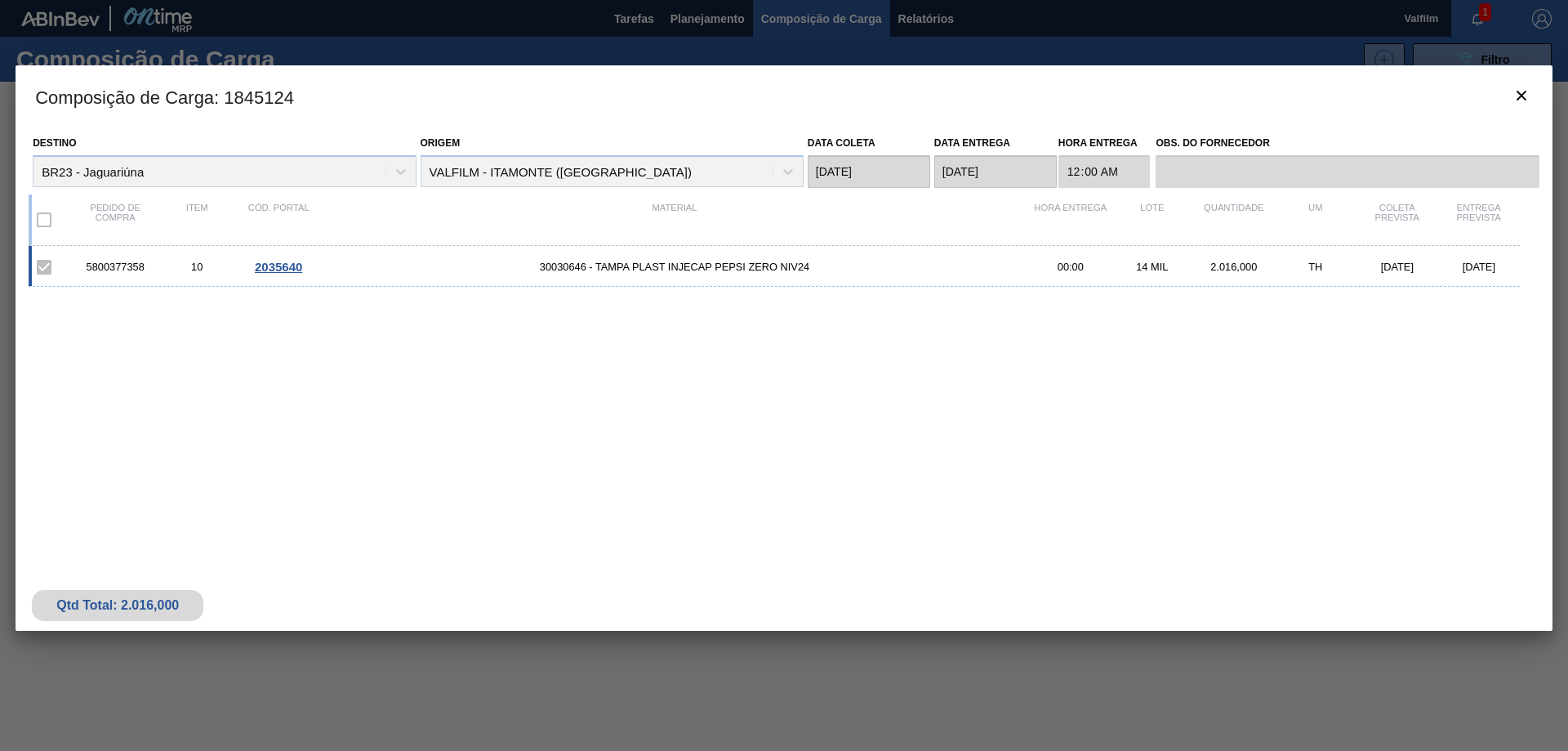
click at [128, 271] on div "5800377358" at bounding box center [114, 266] width 82 height 12
click at [127, 271] on div "5800377358" at bounding box center [114, 266] width 82 height 12
copy div "5800377358"
click at [1524, 90] on icon "botão de ícone" at bounding box center [1522, 96] width 20 height 20
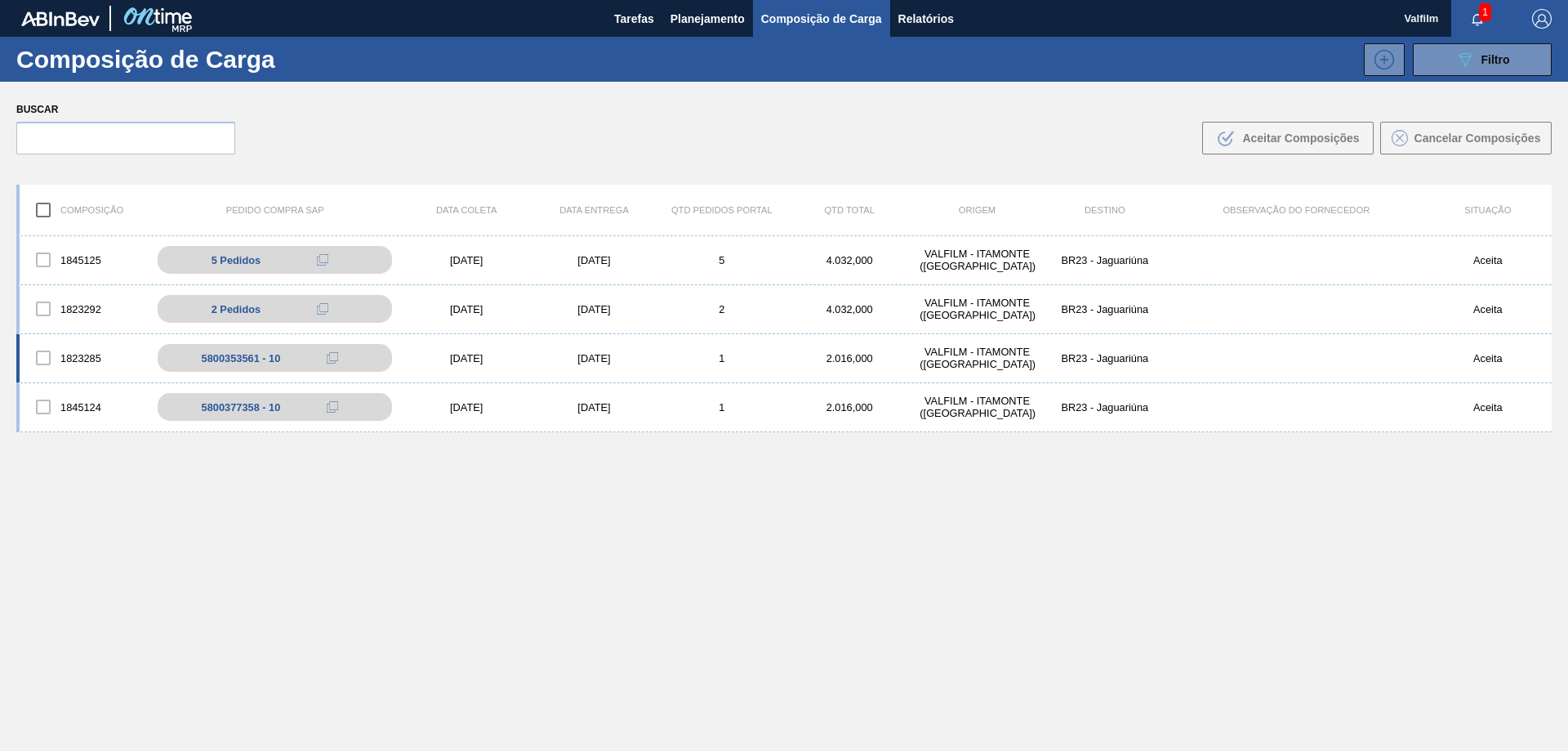
click at [595, 348] on div "1823285 5800353561 - 10 [DATE] [DATE] 1 2.016,000 VALFILM - [GEOGRAPHIC_DATA] (…" at bounding box center [784, 359] width 1535 height 49
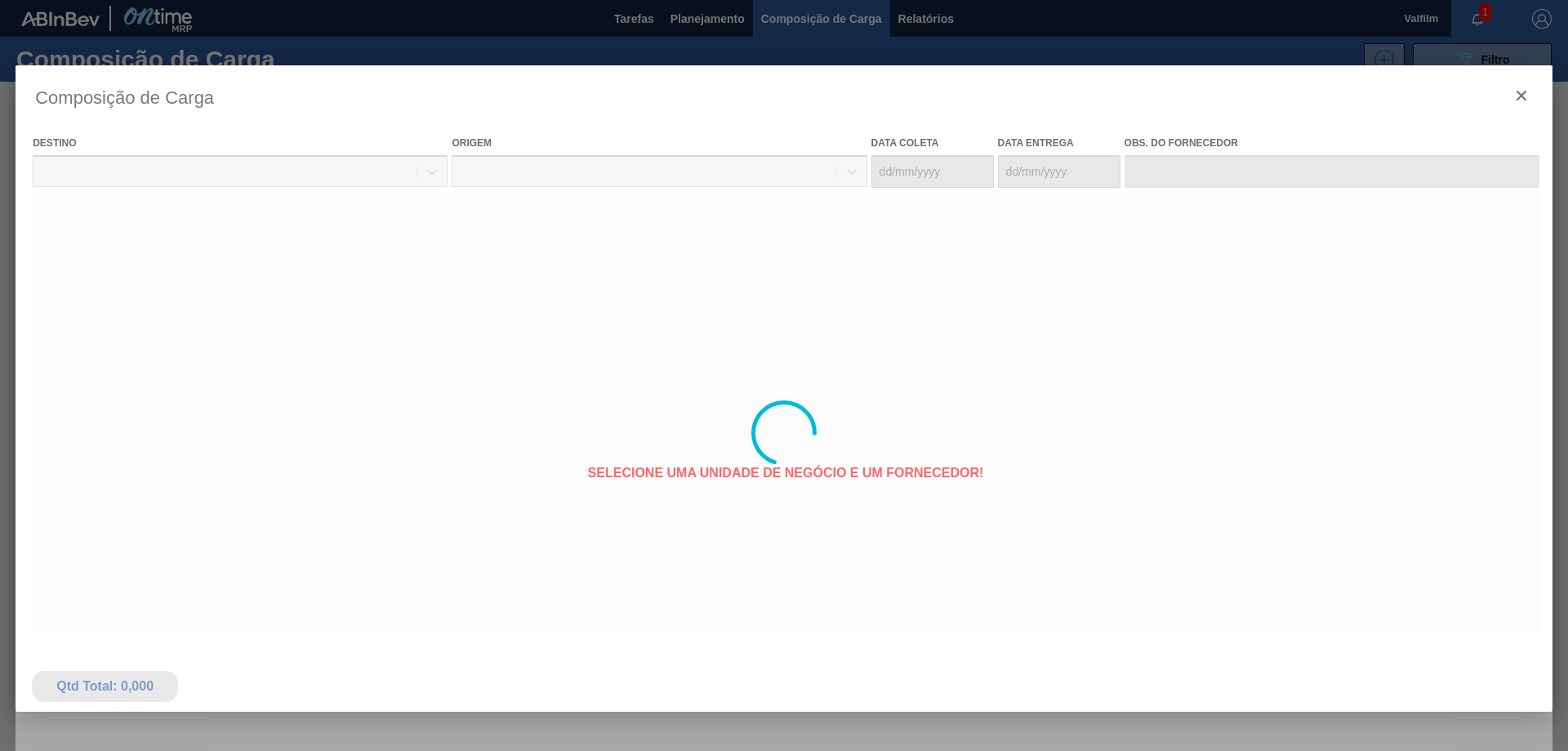
type coleta "[DATE]"
type entrega "[DATE]"
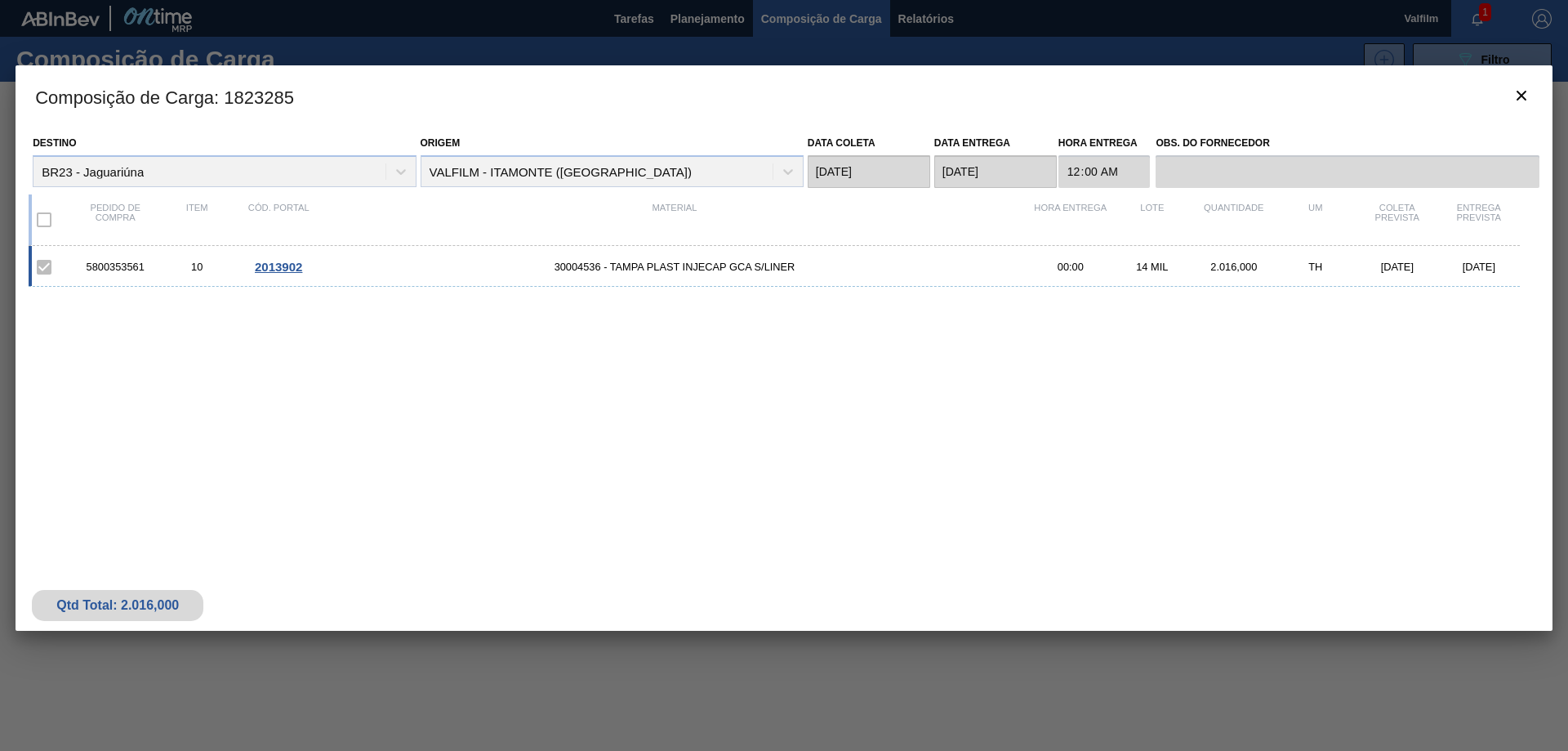
click at [112, 269] on div "5800353561" at bounding box center [114, 266] width 82 height 12
copy div "5800353561"
click at [1521, 102] on icon "botão de ícone" at bounding box center [1522, 96] width 20 height 20
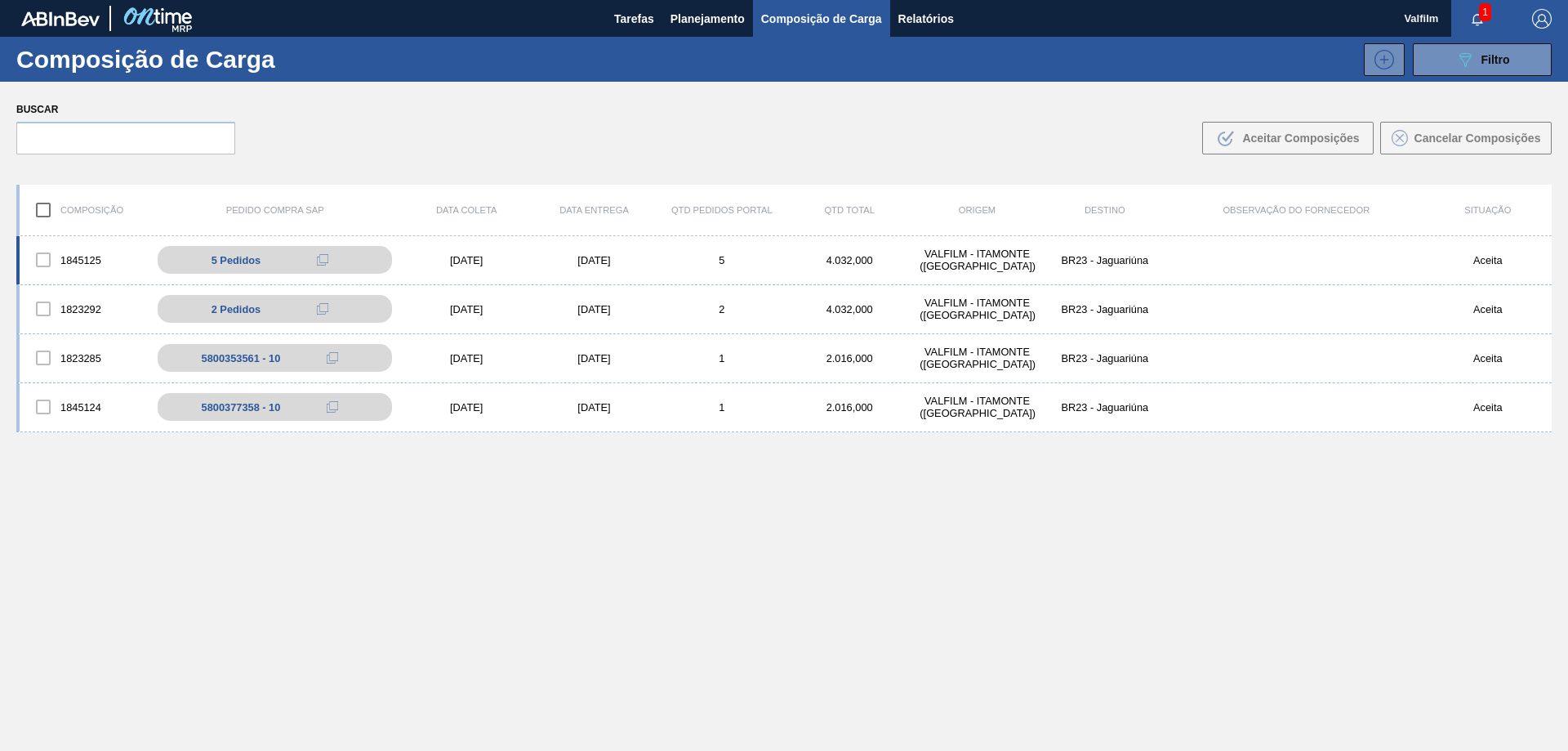
click at [589, 265] on div "[DATE]" at bounding box center [593, 260] width 127 height 12
click at [575, 260] on div "[DATE]" at bounding box center [593, 260] width 127 height 12
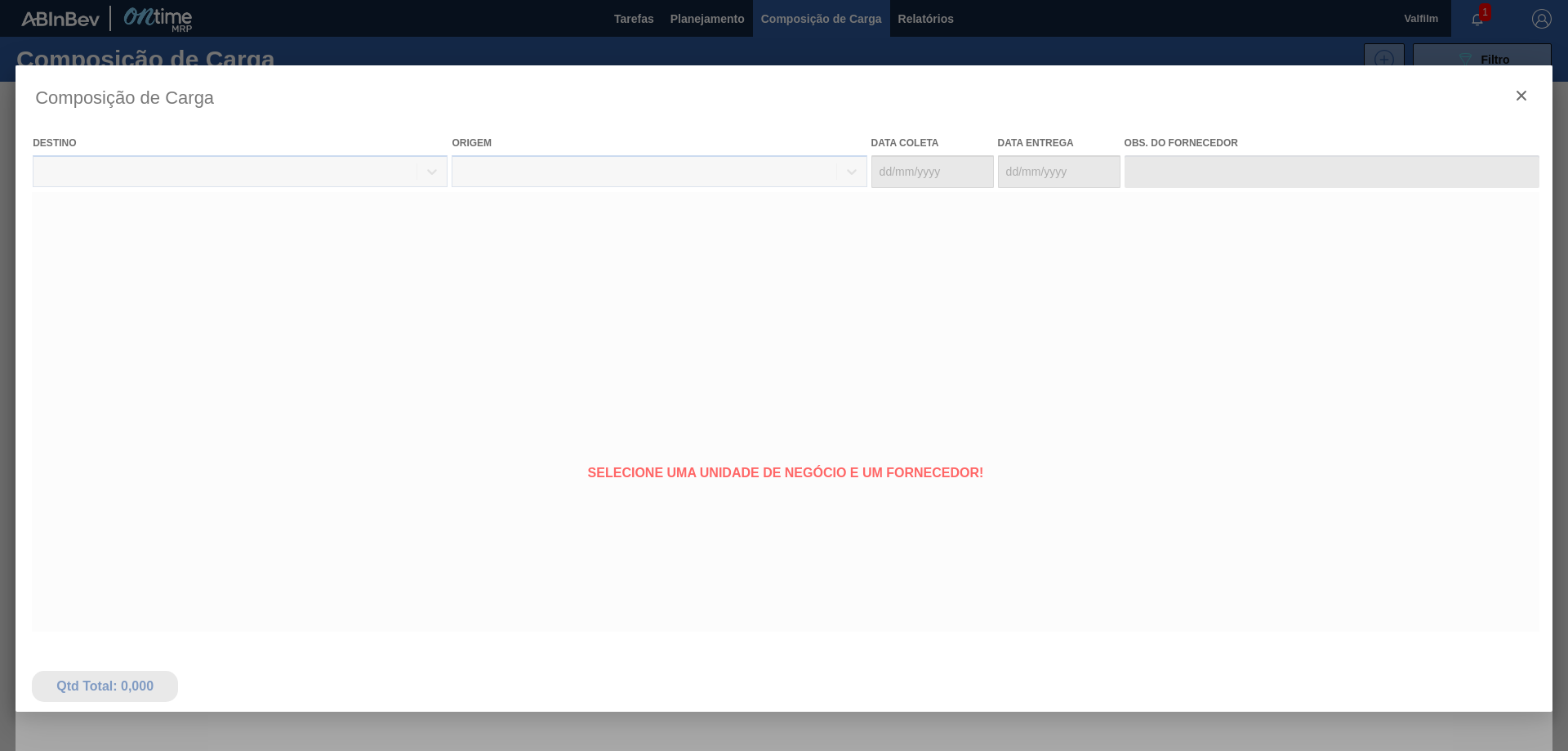
type coleta "[DATE]"
type entrega "[DATE]"
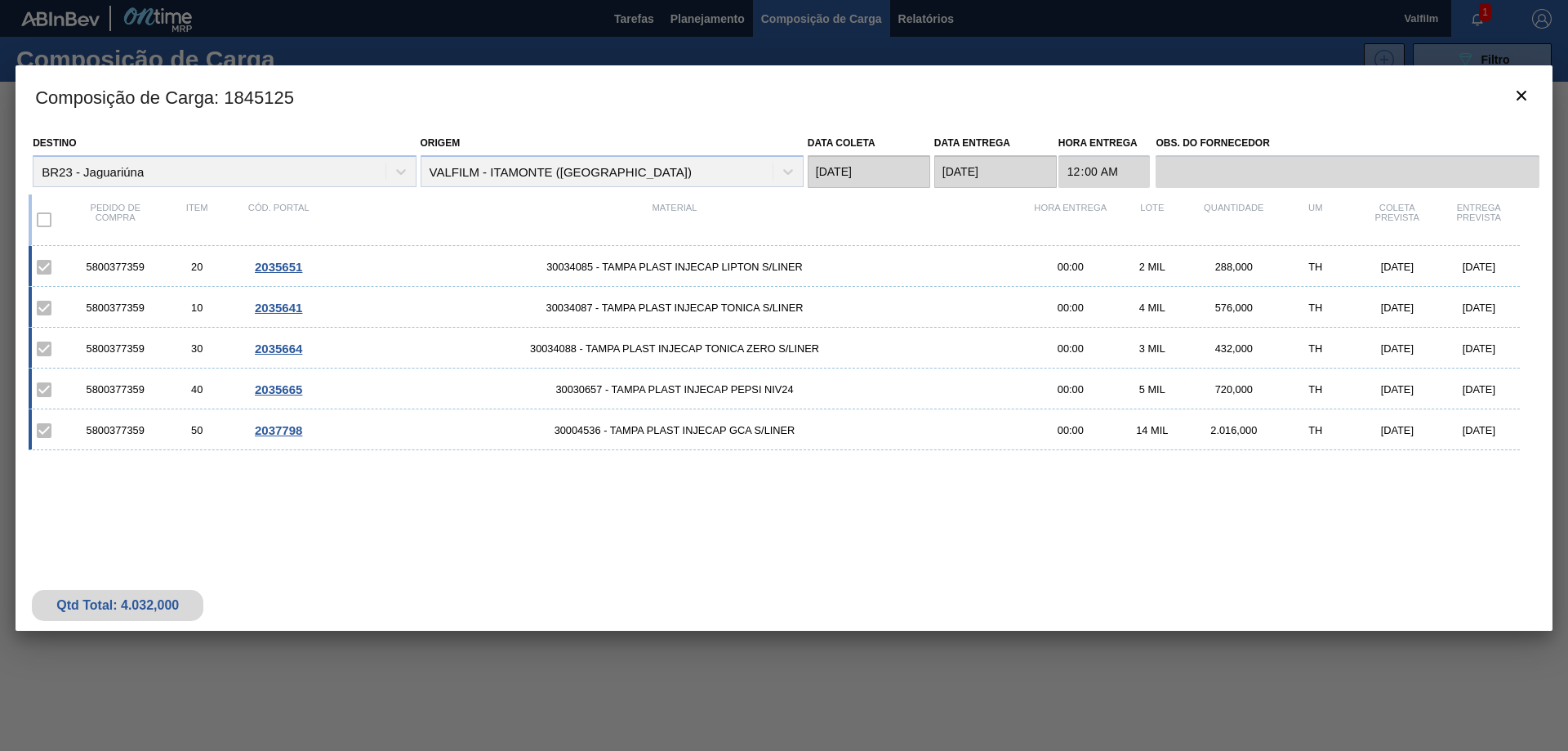
click at [100, 265] on div "5800377359" at bounding box center [114, 266] width 82 height 12
copy div "5800377359"
click at [404, 580] on div "Qtd Total: 4.032,000" at bounding box center [784, 590] width 1536 height 80
click at [113, 262] on div "5800377359" at bounding box center [114, 266] width 82 height 12
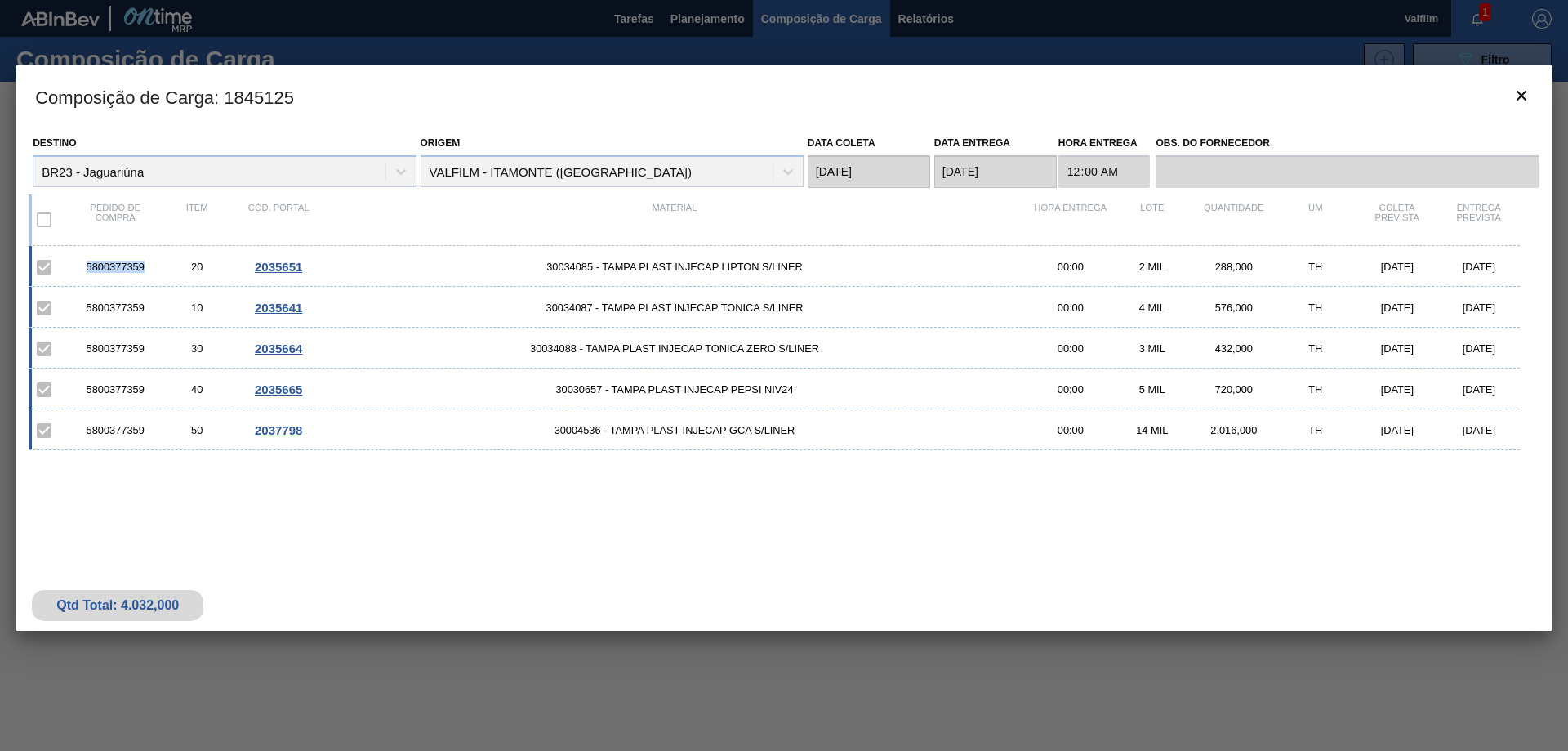
click at [113, 262] on div "5800377359" at bounding box center [114, 266] width 82 height 12
copy div "5800377359"
click at [662, 517] on div "5800377359 20 2035651 30034085 - TAMPA PLAST INJECAP LIPTON S/LINER 00:00 2 MIL…" at bounding box center [780, 388] width 1504 height 285
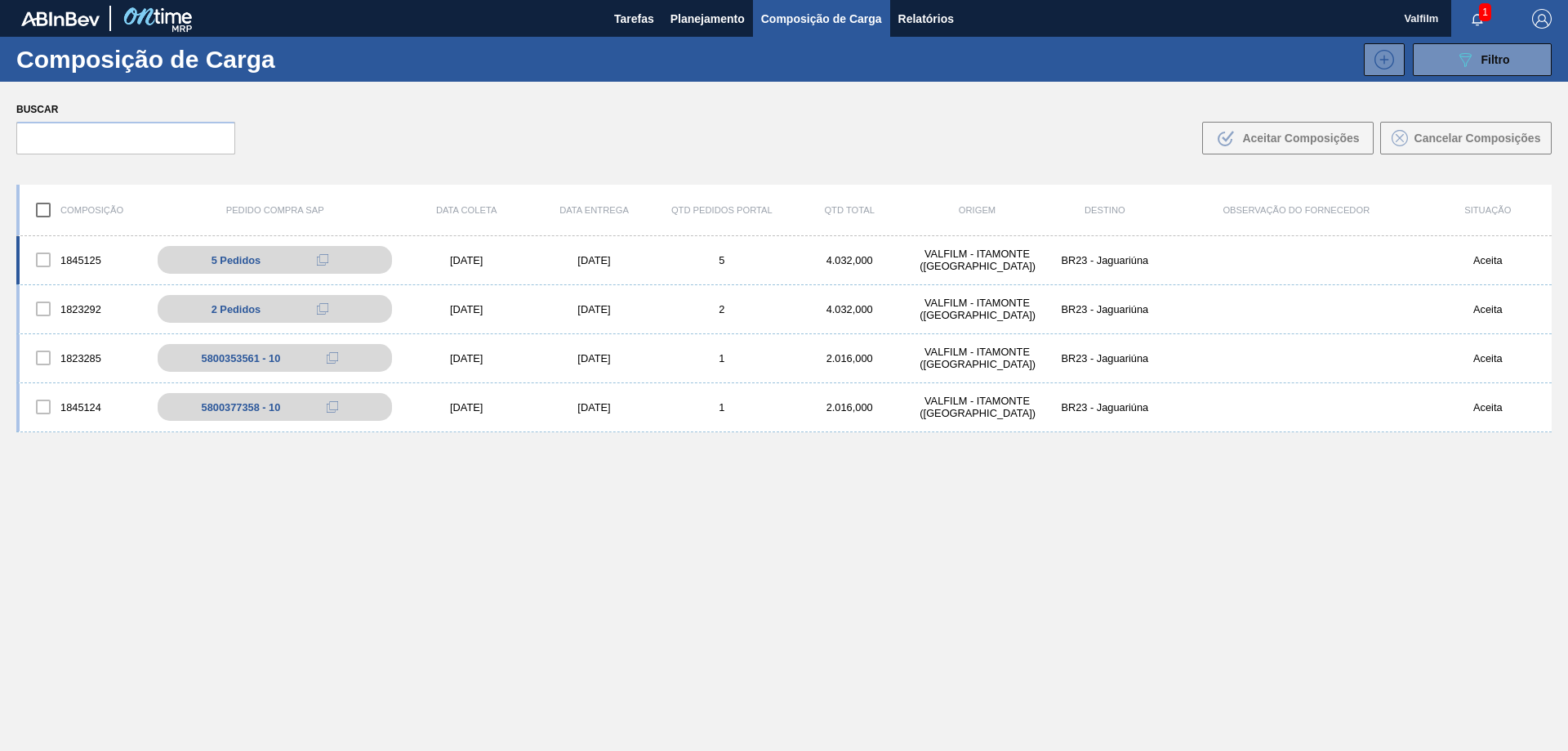
click at [599, 256] on div "[DATE]" at bounding box center [593, 260] width 127 height 12
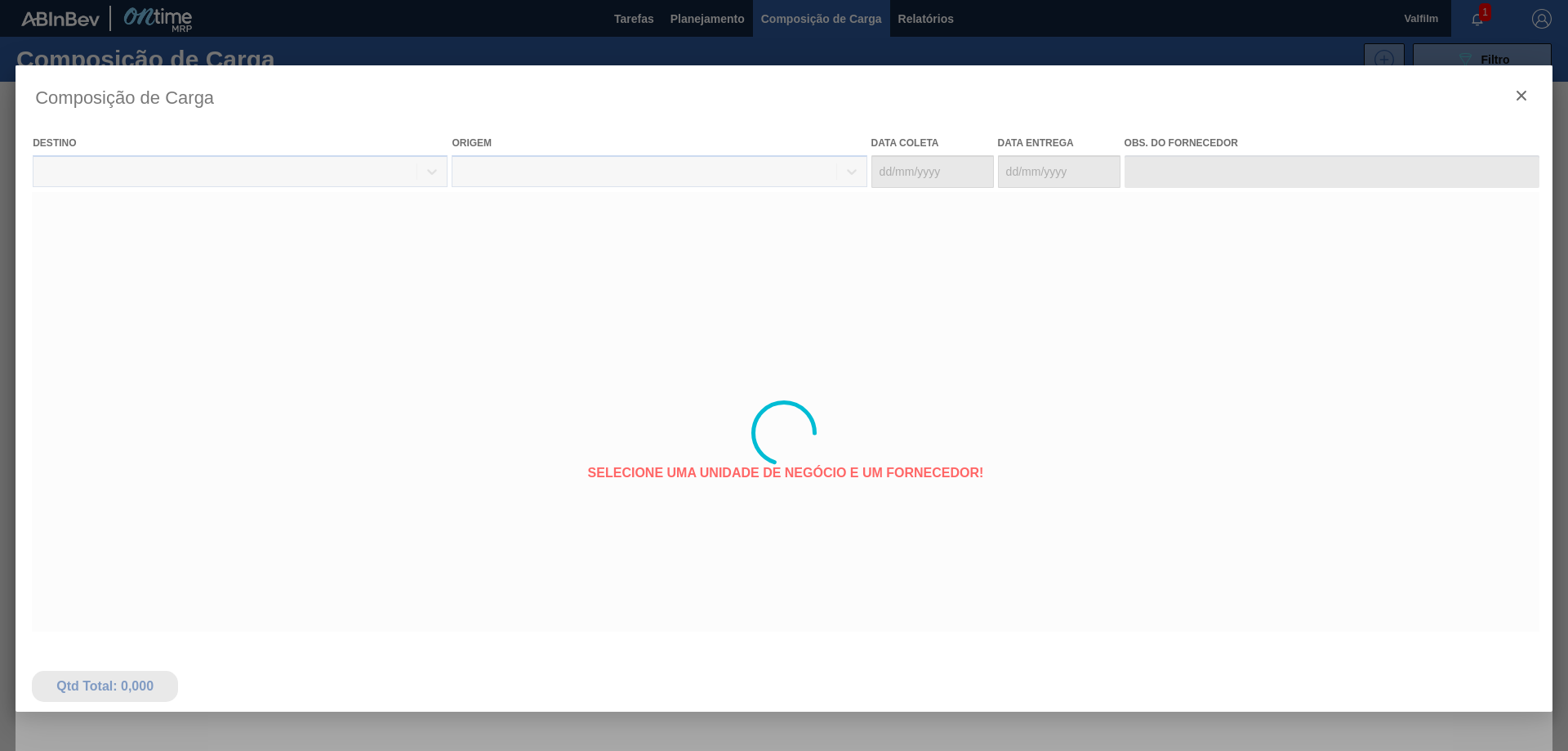
type coleta "[DATE]"
type entrega "[DATE]"
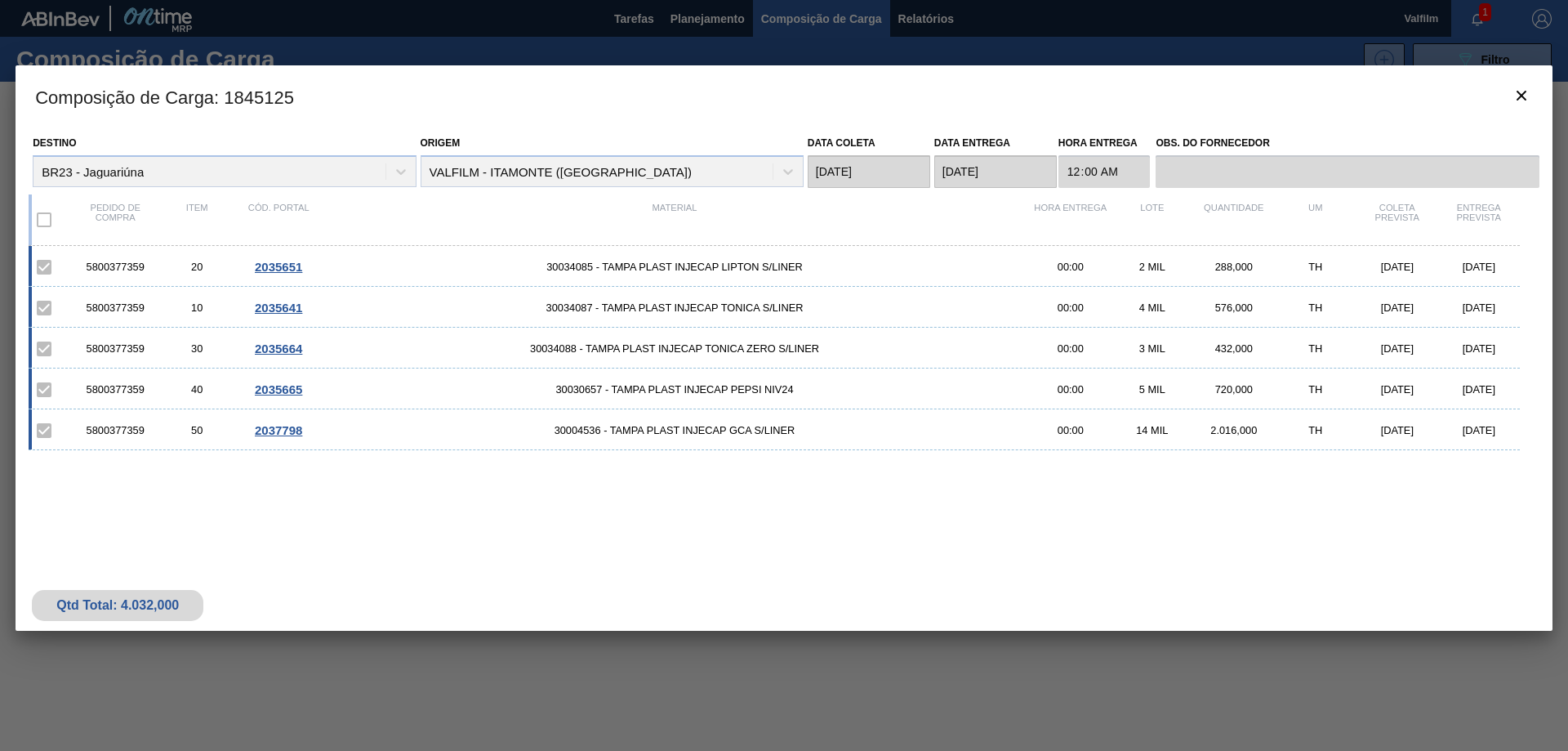
click at [114, 268] on div "5800377359" at bounding box center [114, 266] width 82 height 12
copy div "5800377359"
